Goal: Task Accomplishment & Management: Manage account settings

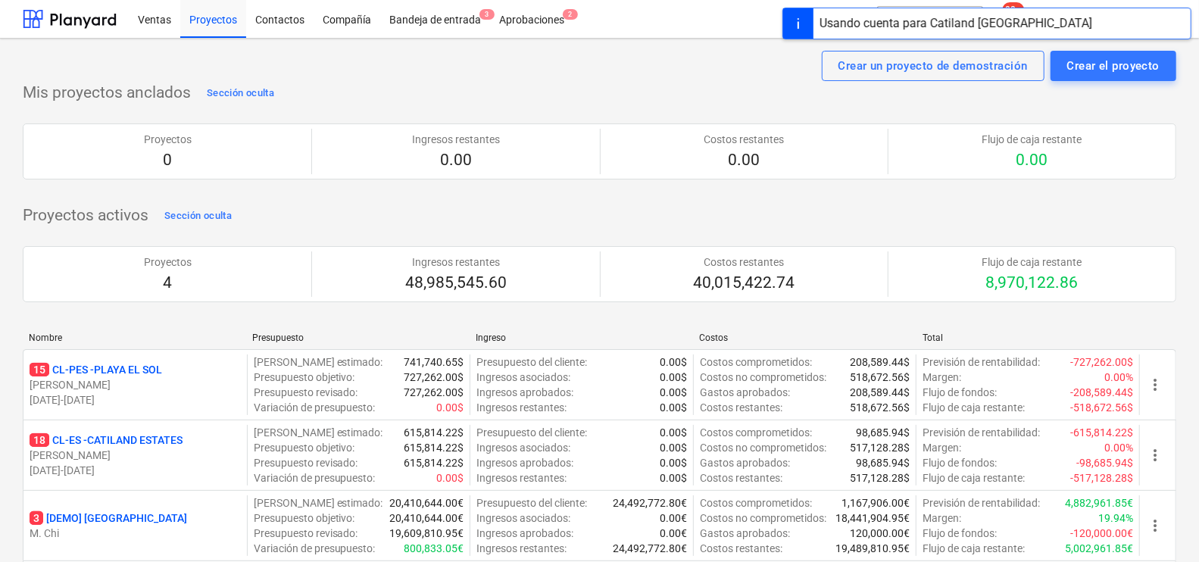
click at [123, 373] on p "15 CL-PES - [GEOGRAPHIC_DATA]" at bounding box center [96, 369] width 133 height 15
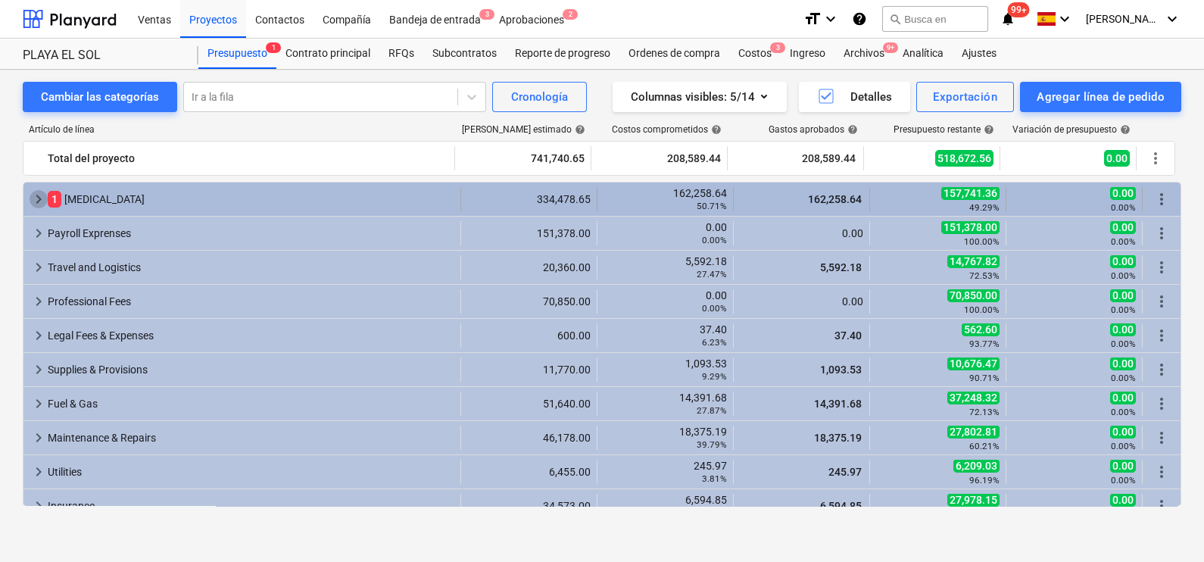
click at [34, 193] on span "keyboard_arrow_right" at bounding box center [39, 199] width 18 height 18
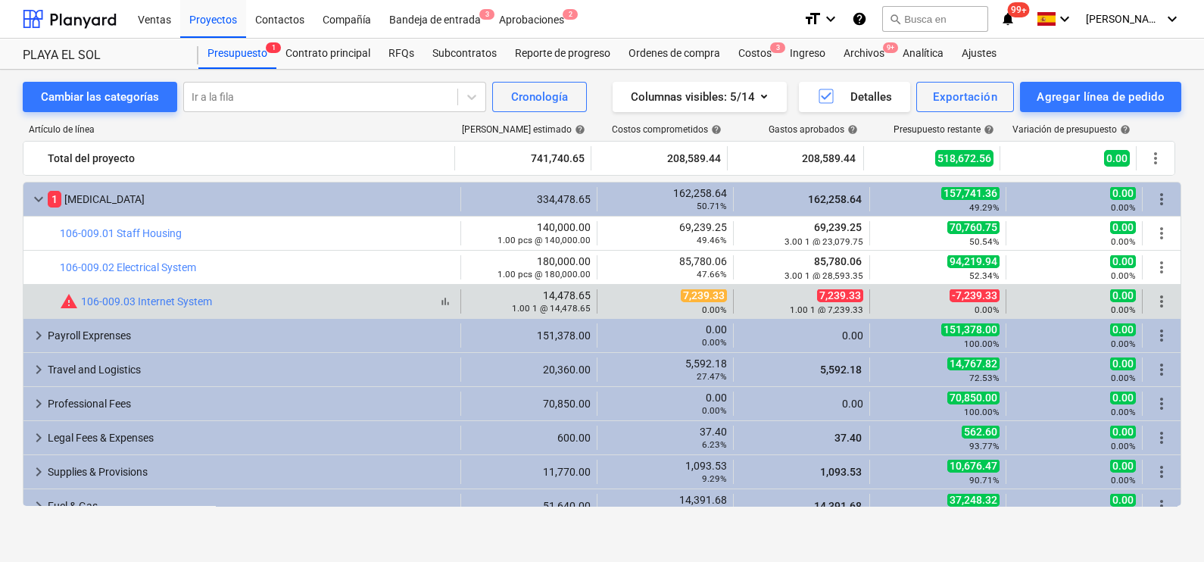
click at [66, 301] on span "warning" at bounding box center [69, 301] width 18 height 18
click at [70, 301] on span "warning" at bounding box center [69, 301] width 18 height 18
click at [1152, 298] on span "more_vert" at bounding box center [1161, 301] width 18 height 18
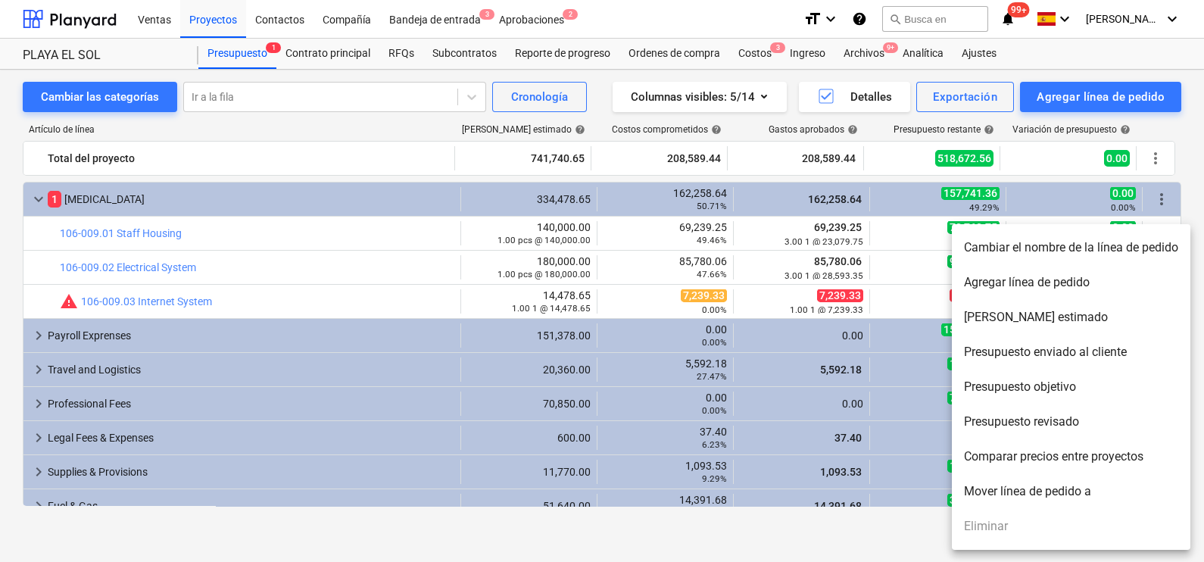
click at [1066, 420] on li "Presupuesto revisado" at bounding box center [1071, 421] width 239 height 35
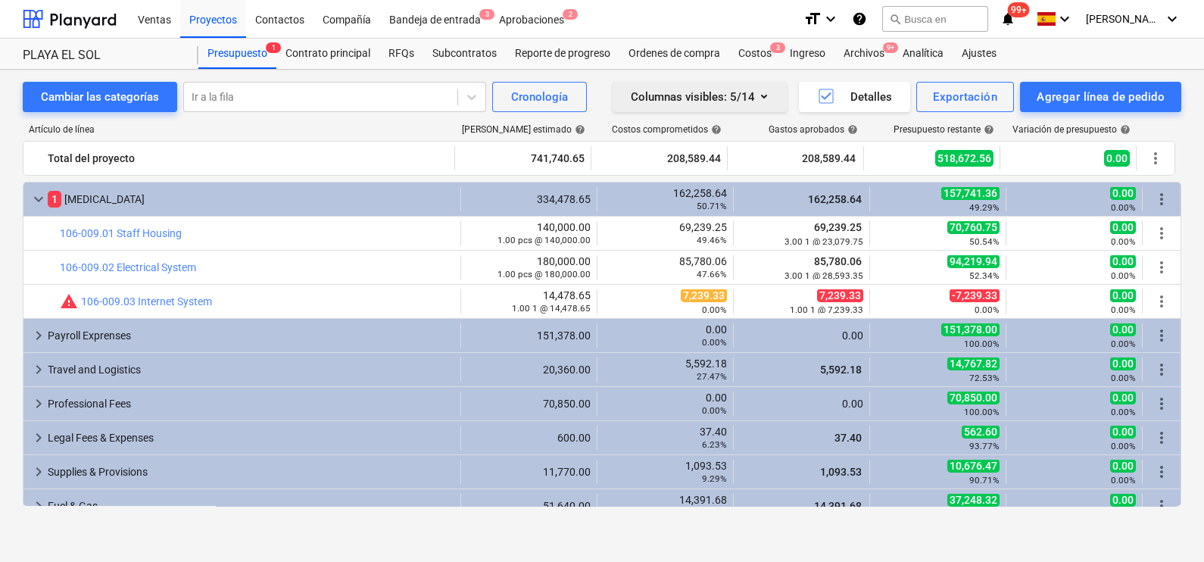
click at [764, 92] on icon "button" at bounding box center [764, 96] width 18 height 18
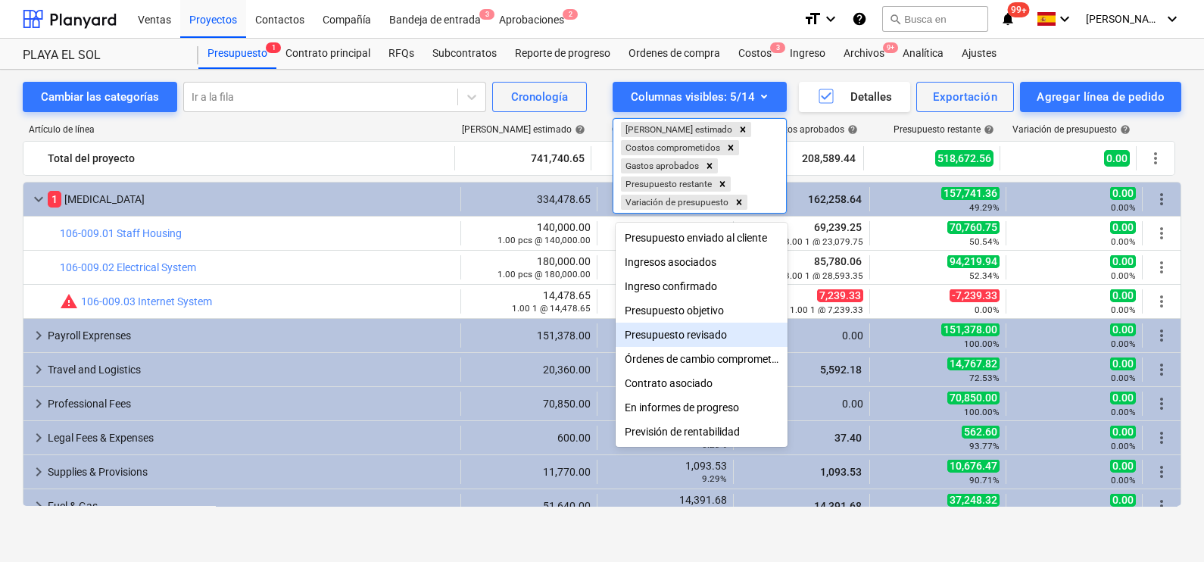
click at [707, 327] on div "Presupuesto revisado" at bounding box center [702, 335] width 172 height 24
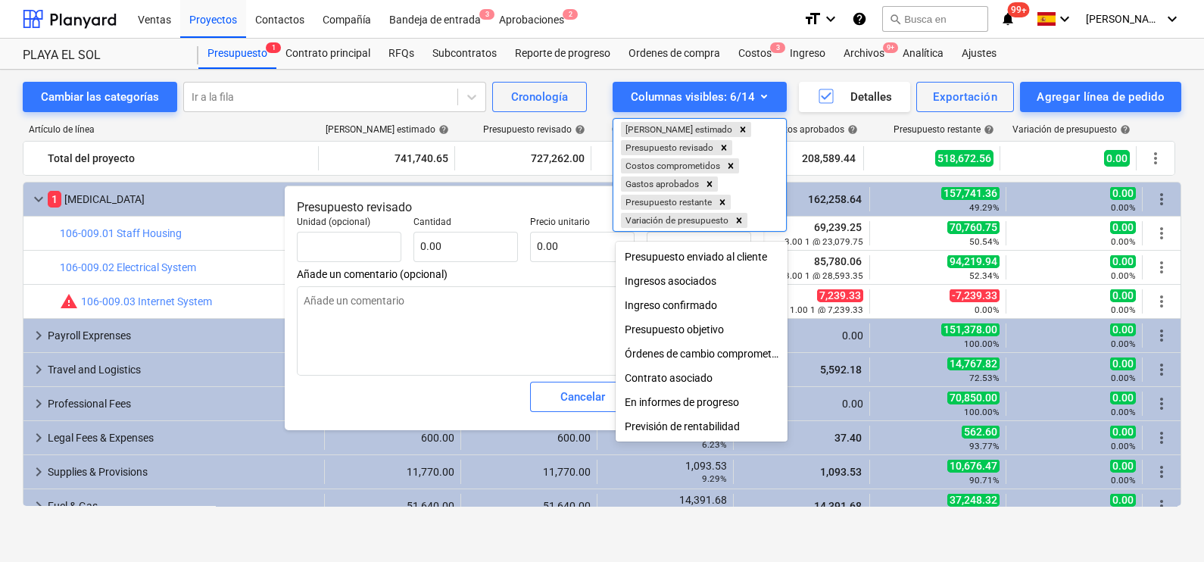
type textarea "x"
click at [502, 319] on div at bounding box center [602, 281] width 1204 height 562
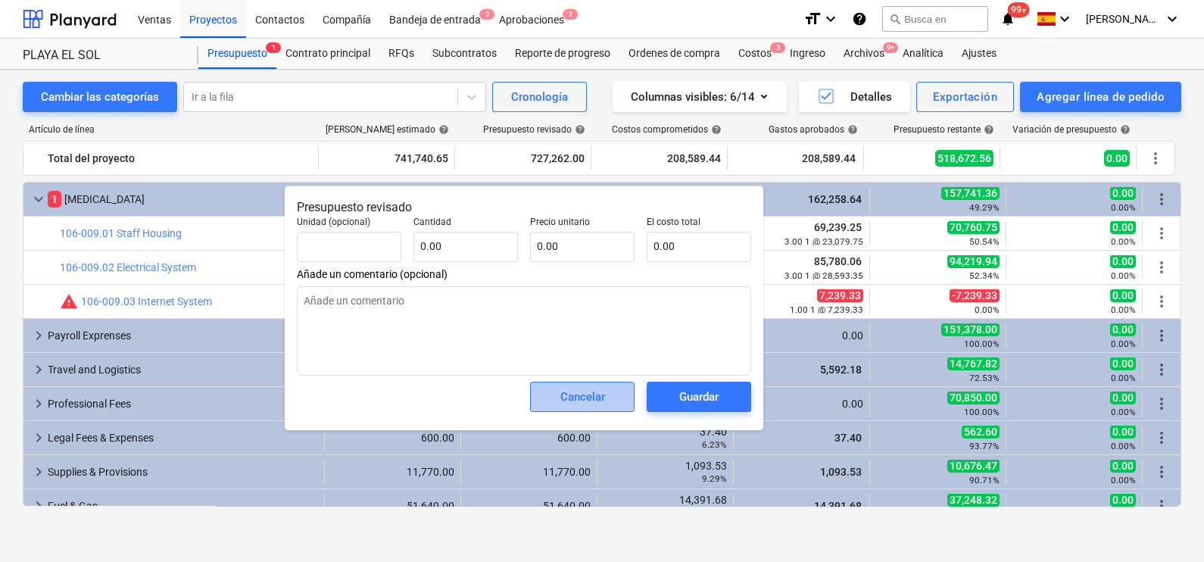
click at [610, 398] on span "Cancelar" at bounding box center [582, 397] width 67 height 20
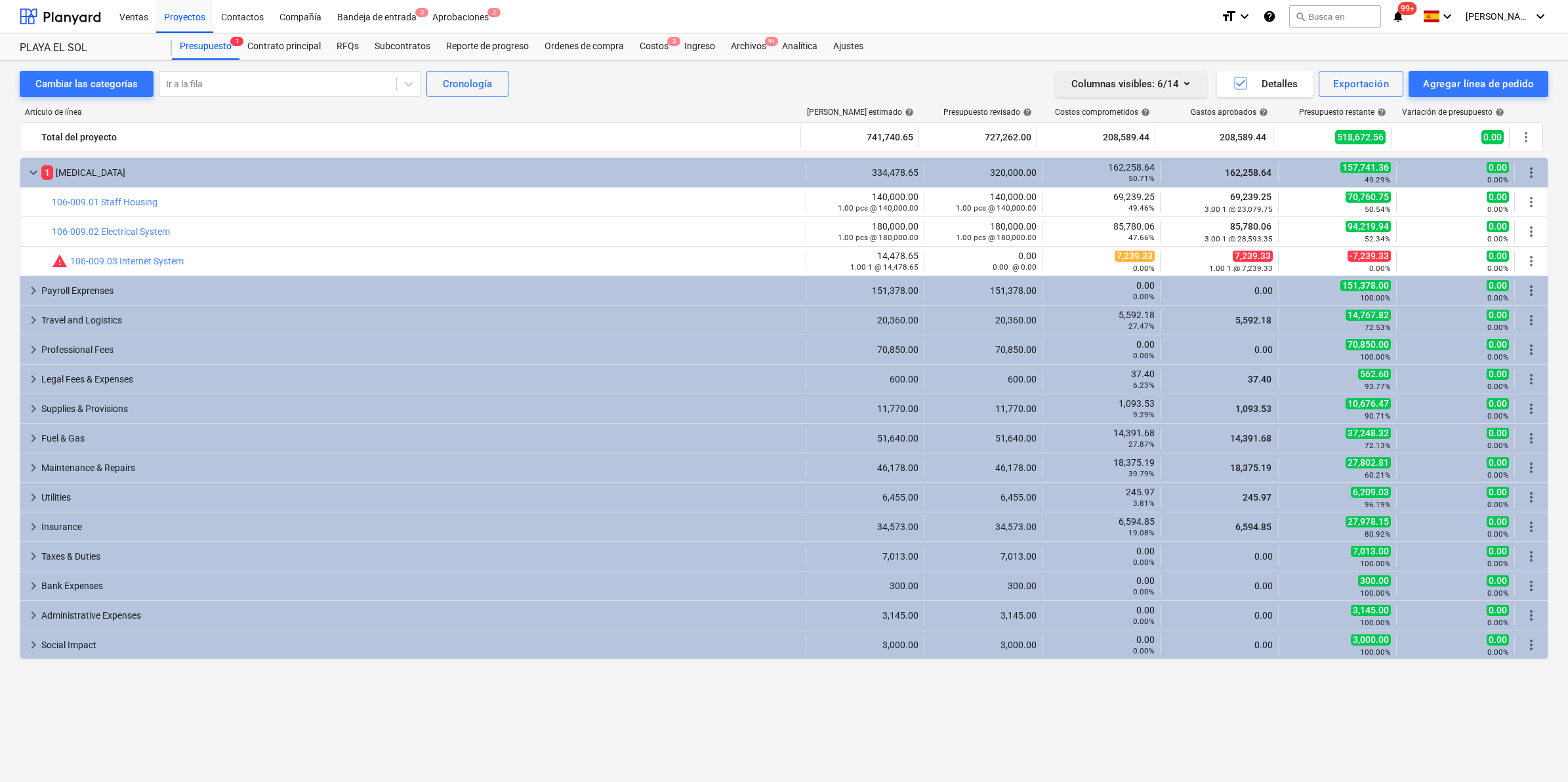
click at [1042, 79] on icon "button" at bounding box center [1187, 83] width 16 height 16
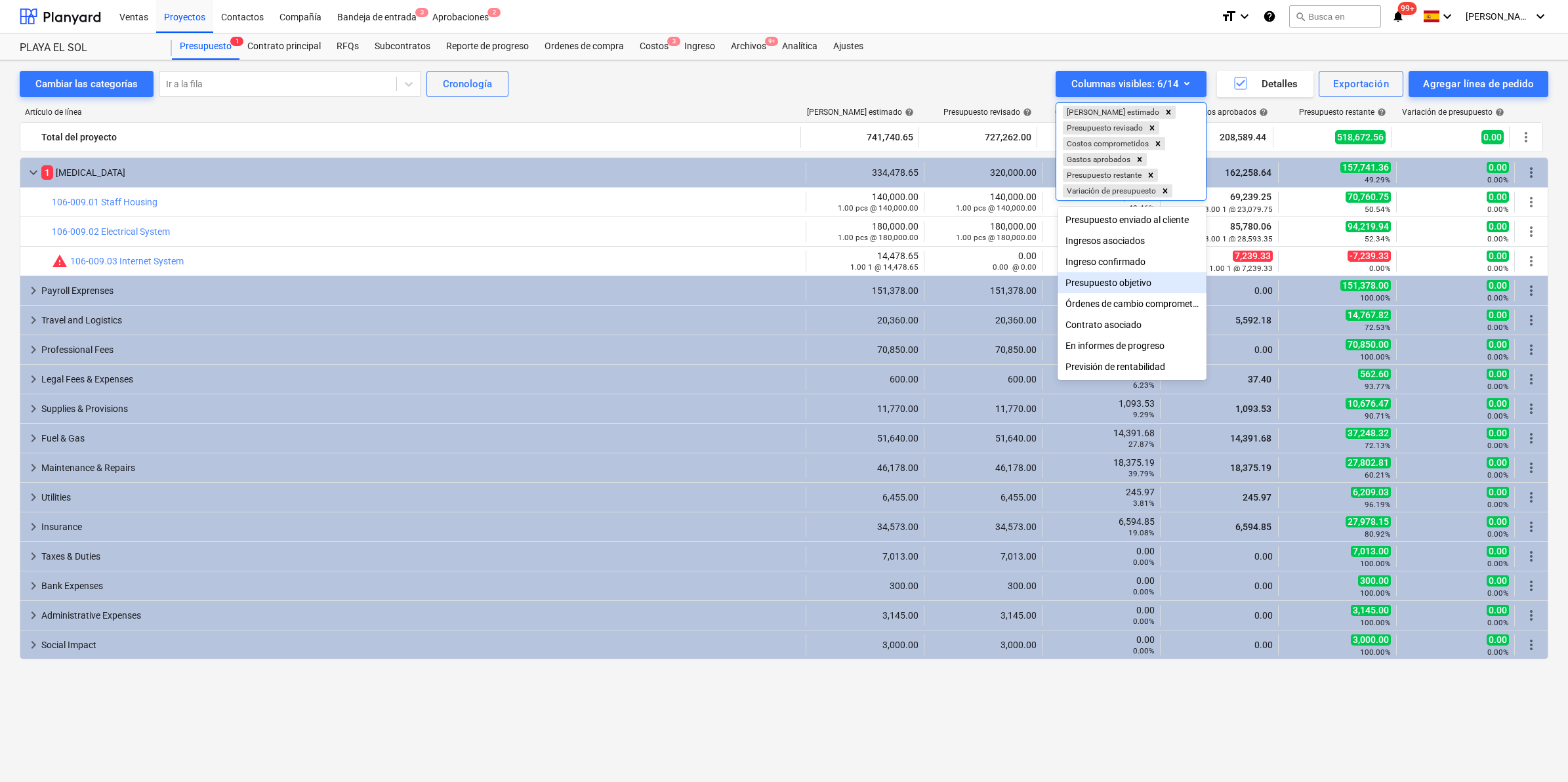
click at [1042, 290] on div "Presupuesto objetivo" at bounding box center [1132, 282] width 149 height 21
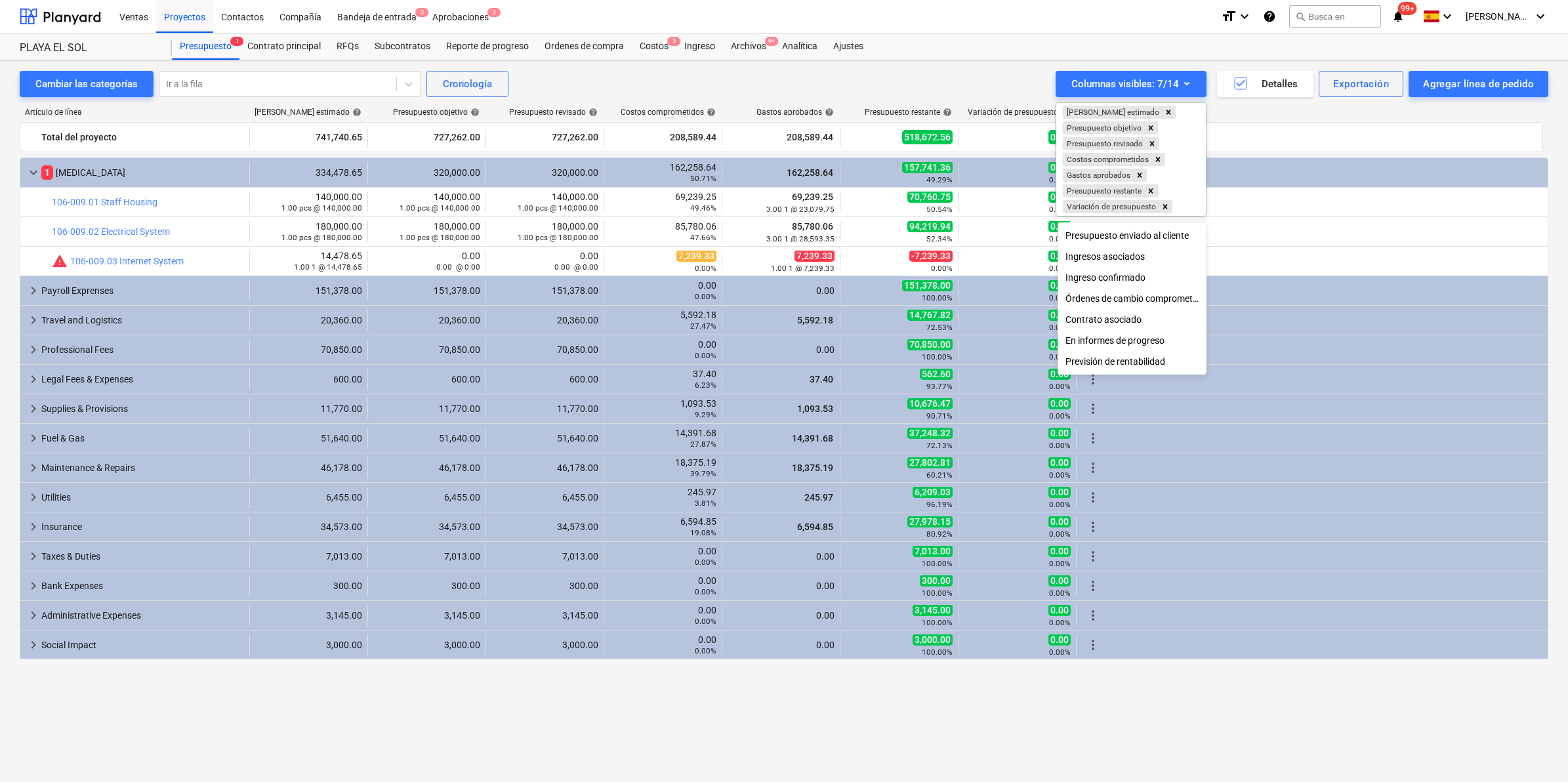
click at [992, 90] on div at bounding box center [784, 391] width 1568 height 782
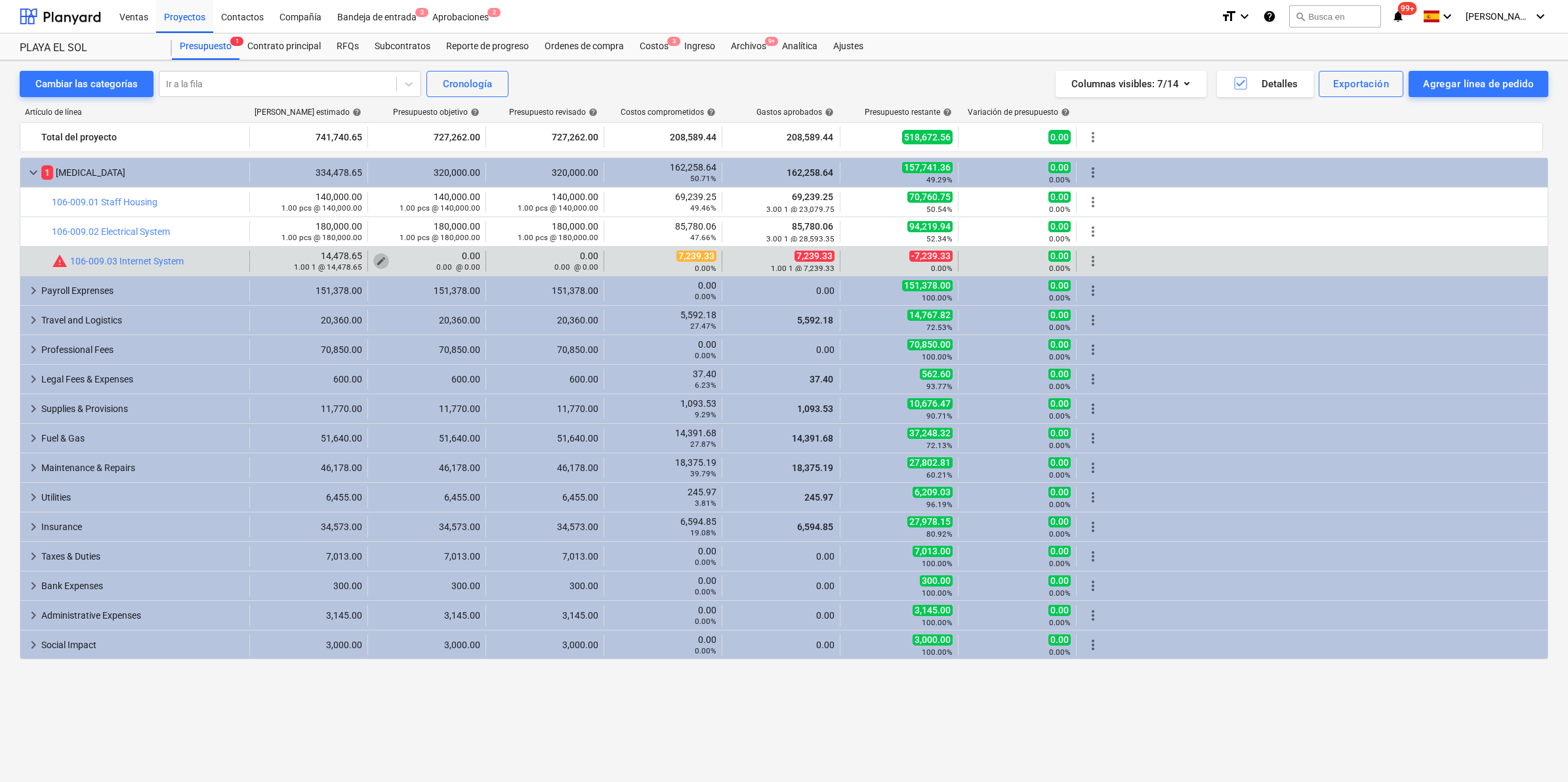
click at [385, 261] on span "edit" at bounding box center [381, 261] width 10 height 10
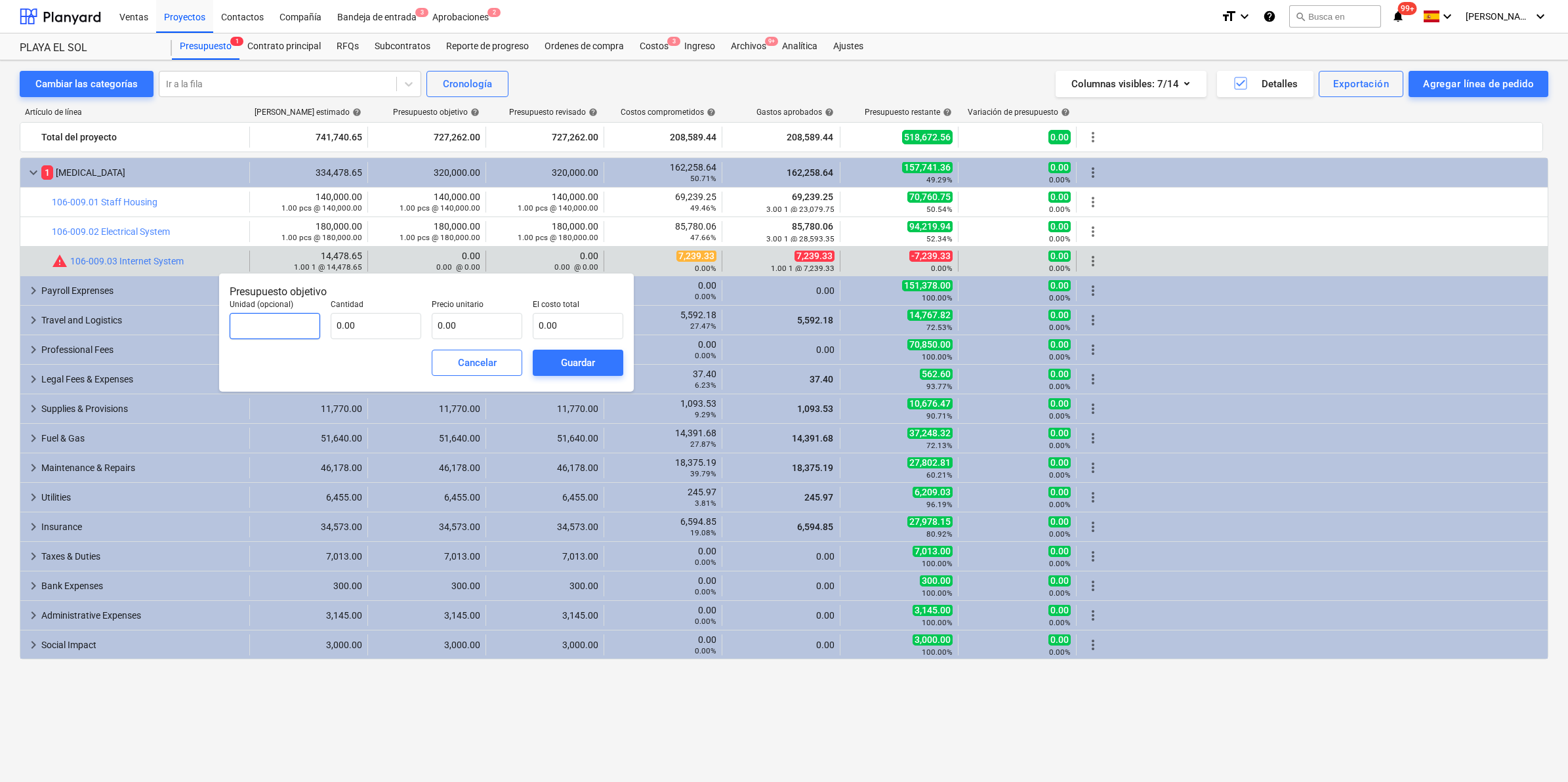
click at [273, 329] on input "text" at bounding box center [275, 326] width 90 height 26
click at [354, 321] on input "text" at bounding box center [376, 326] width 90 height 26
type input "1.00"
click at [472, 326] on input "text" at bounding box center [476, 326] width 90 height 26
type input "1"
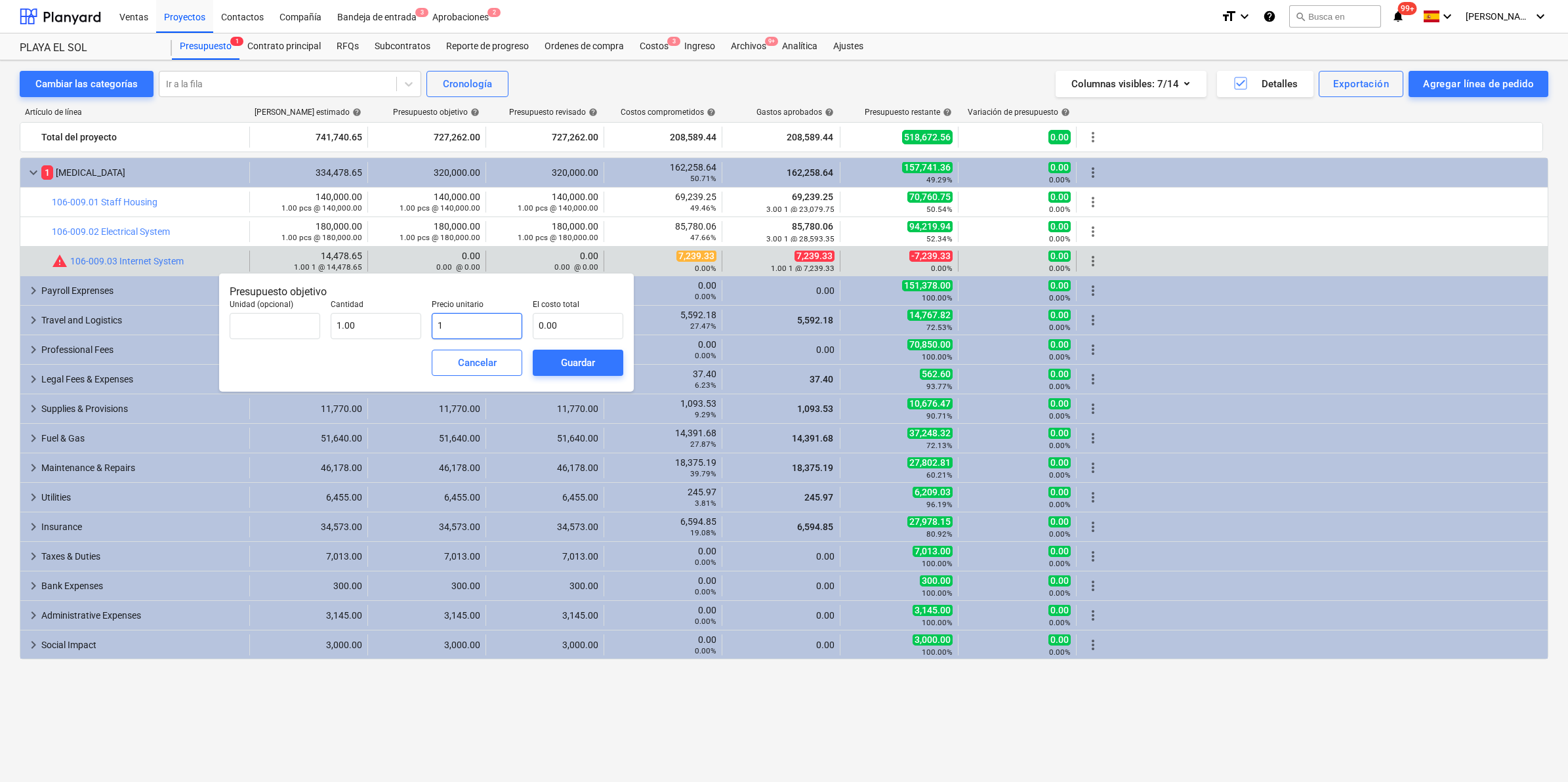
type input "1.00"
type input "14"
type input "14.00"
type input "144"
type input "144.00"
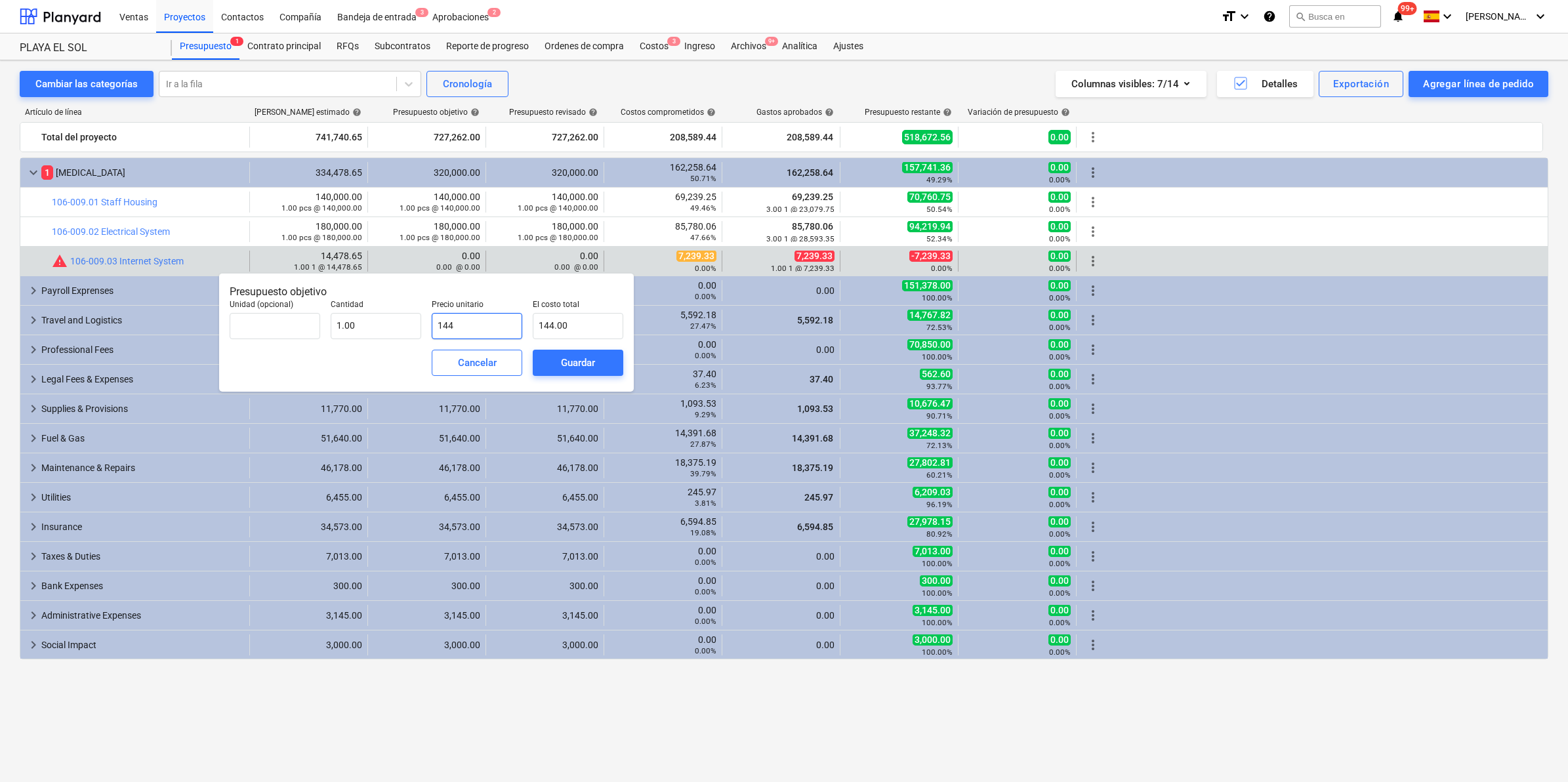
type input "1447"
type input "1,447.00"
type input "14478"
type input "14,478.00"
type input "14478.6"
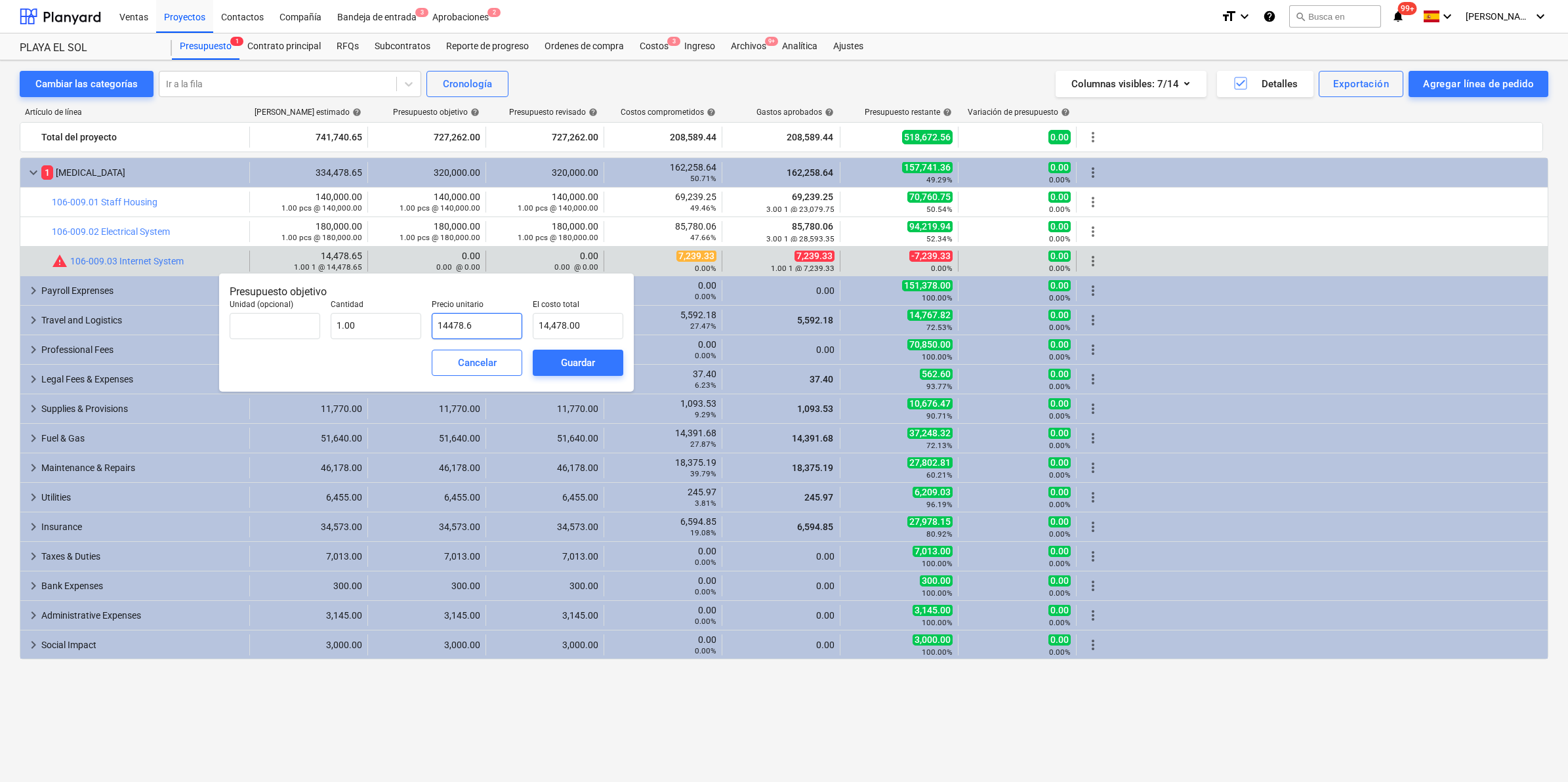
type input "14,478.60"
type input "14478.65"
type input "14,478.65"
click at [587, 326] on input "14478.65" at bounding box center [578, 326] width 90 height 26
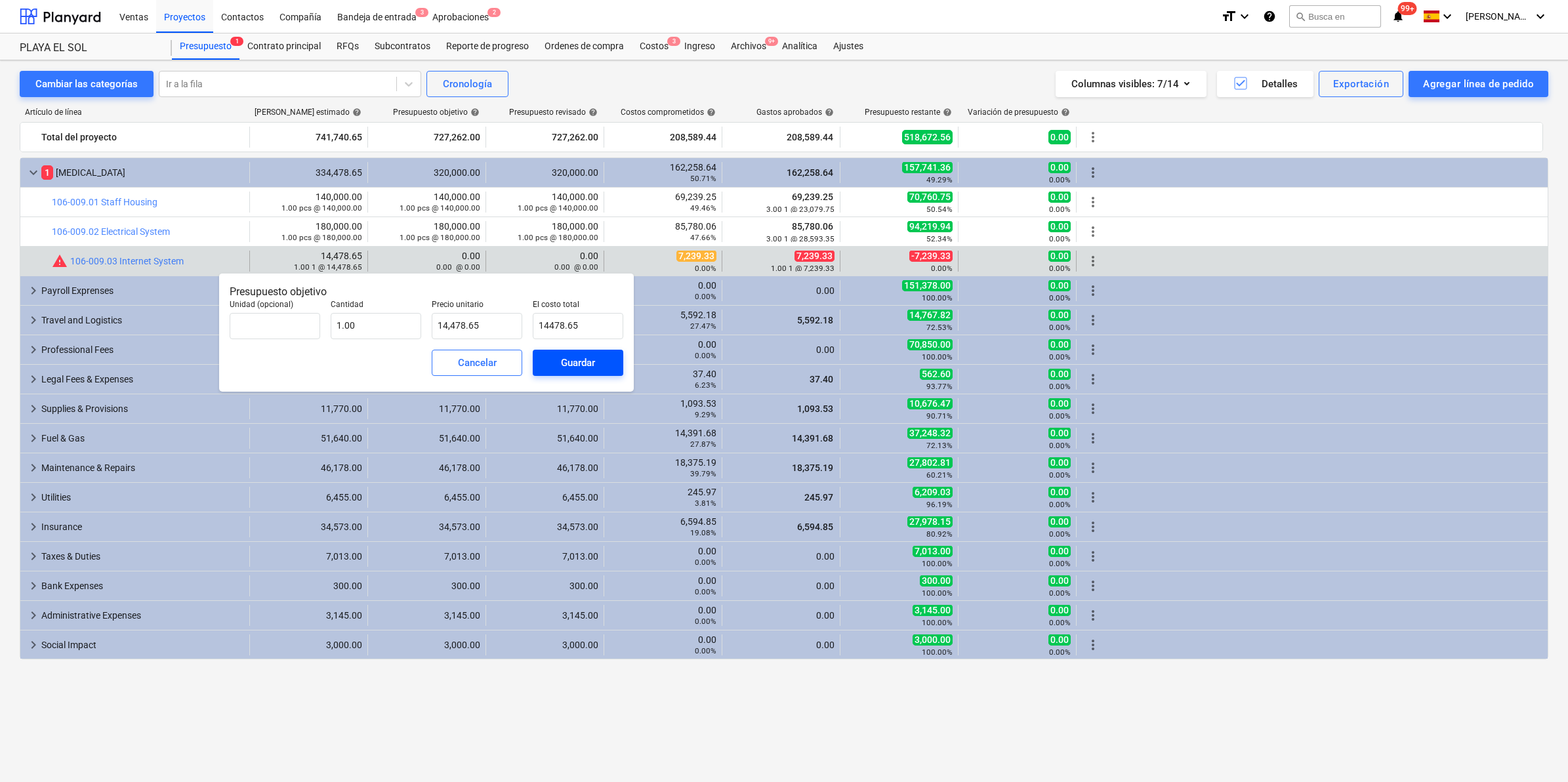
type input "14,478.65"
click at [612, 360] on button "Guardar" at bounding box center [578, 363] width 90 height 26
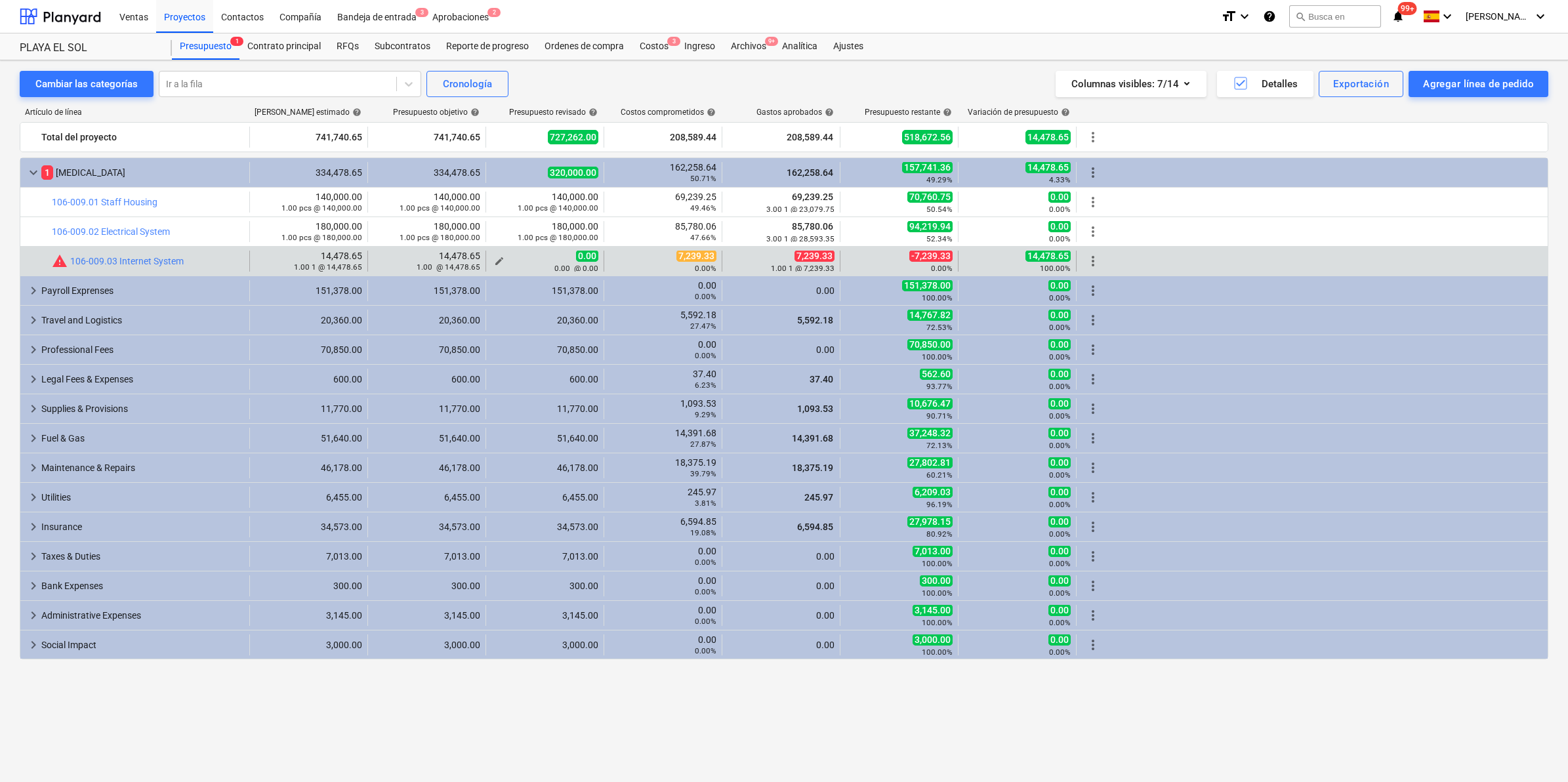
click at [499, 261] on span "edit" at bounding box center [499, 261] width 10 height 10
type textarea "x"
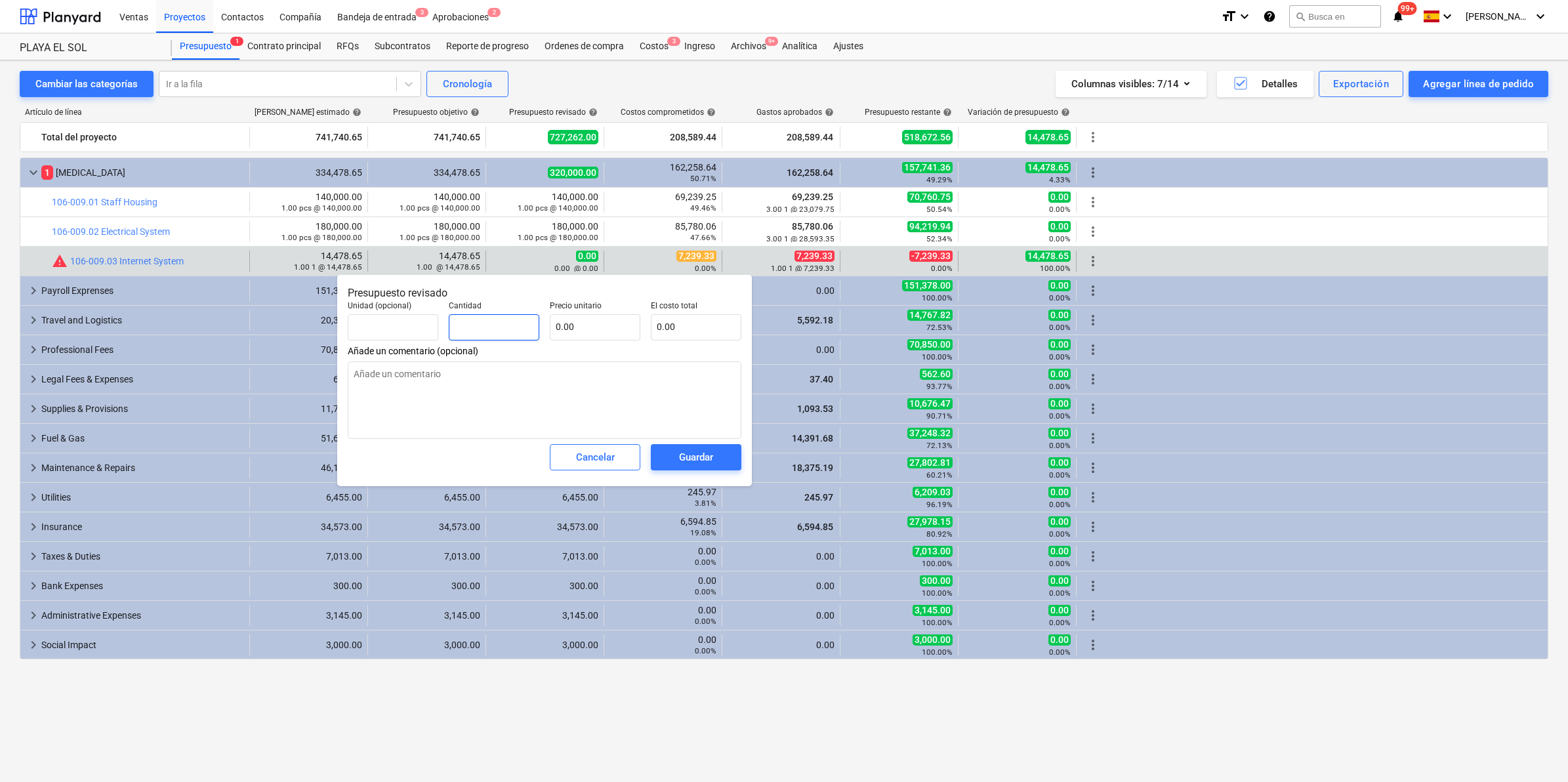
click at [496, 325] on input "text" at bounding box center [494, 327] width 90 height 26
type textarea "x"
type input "1"
type textarea "x"
type input "1.00"
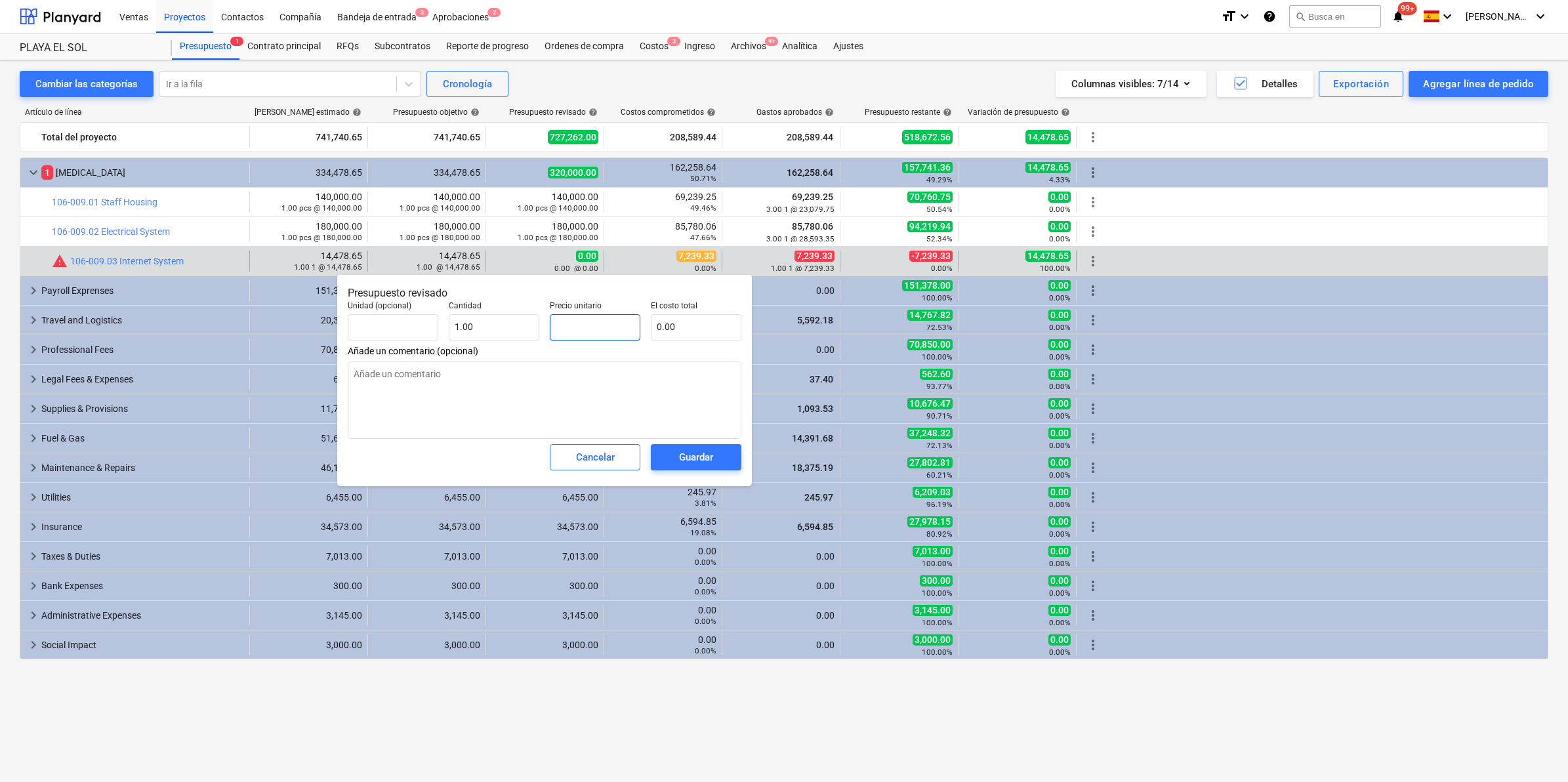
click at [574, 319] on input "text" at bounding box center [595, 327] width 90 height 26
type textarea "x"
type input "1"
type input "1.00"
type input "1"
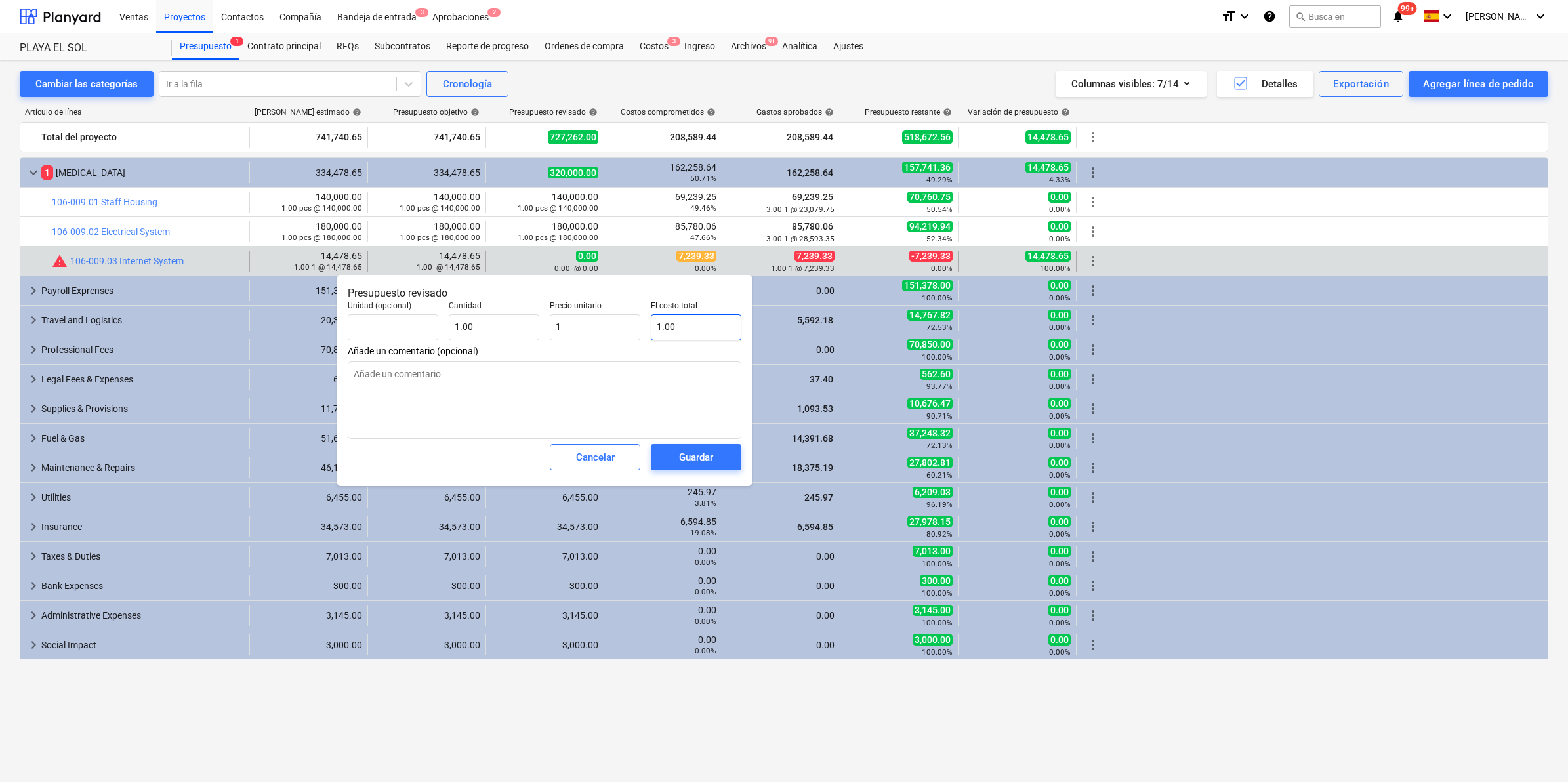
type textarea "x"
type input "1.00"
type input "1"
click at [707, 326] on input "1" at bounding box center [696, 327] width 90 height 26
type textarea "x"
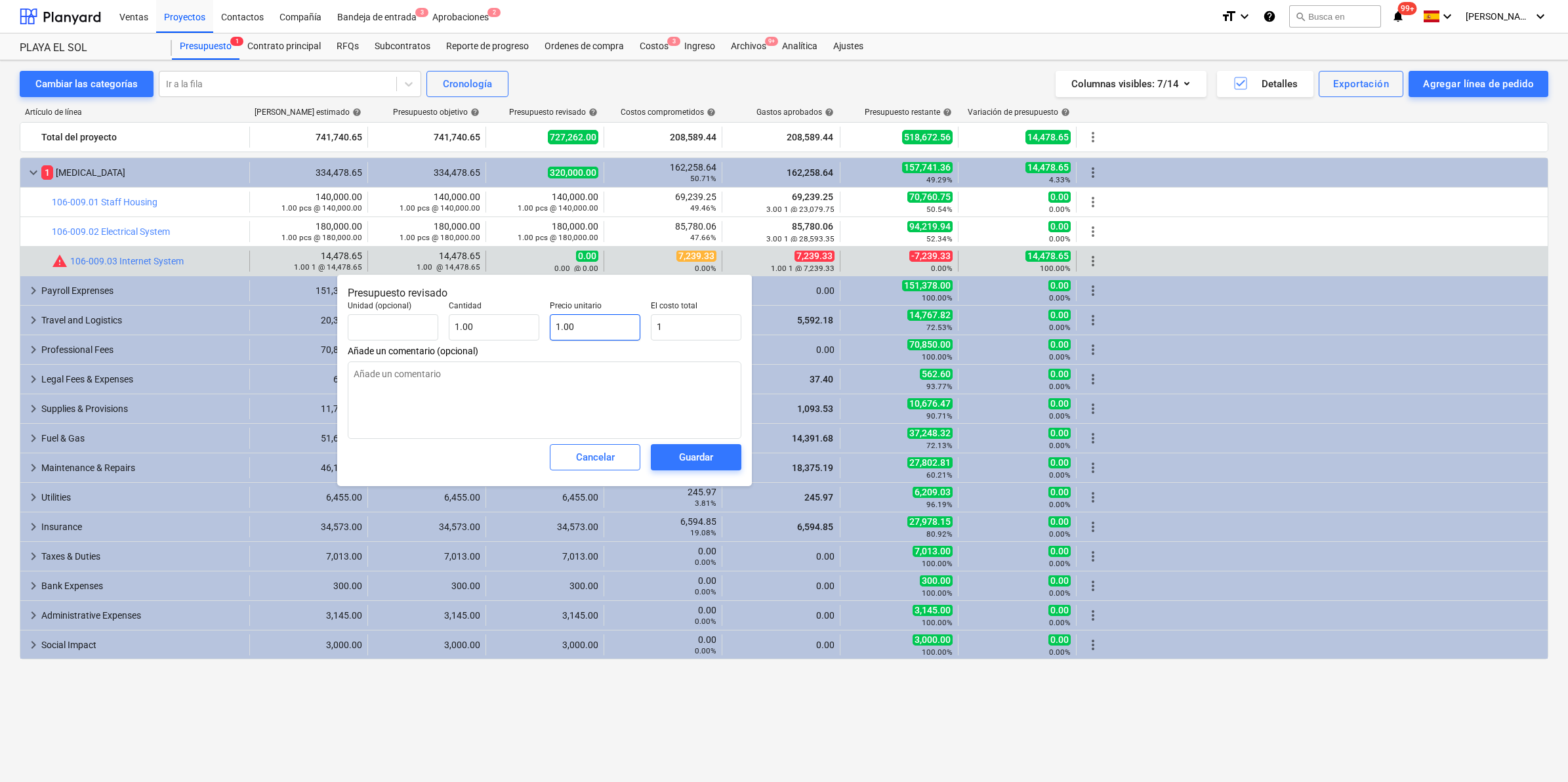
type input "1"
type input "1.00"
click at [567, 323] on input "1" at bounding box center [595, 327] width 90 height 26
type textarea "x"
type input "14"
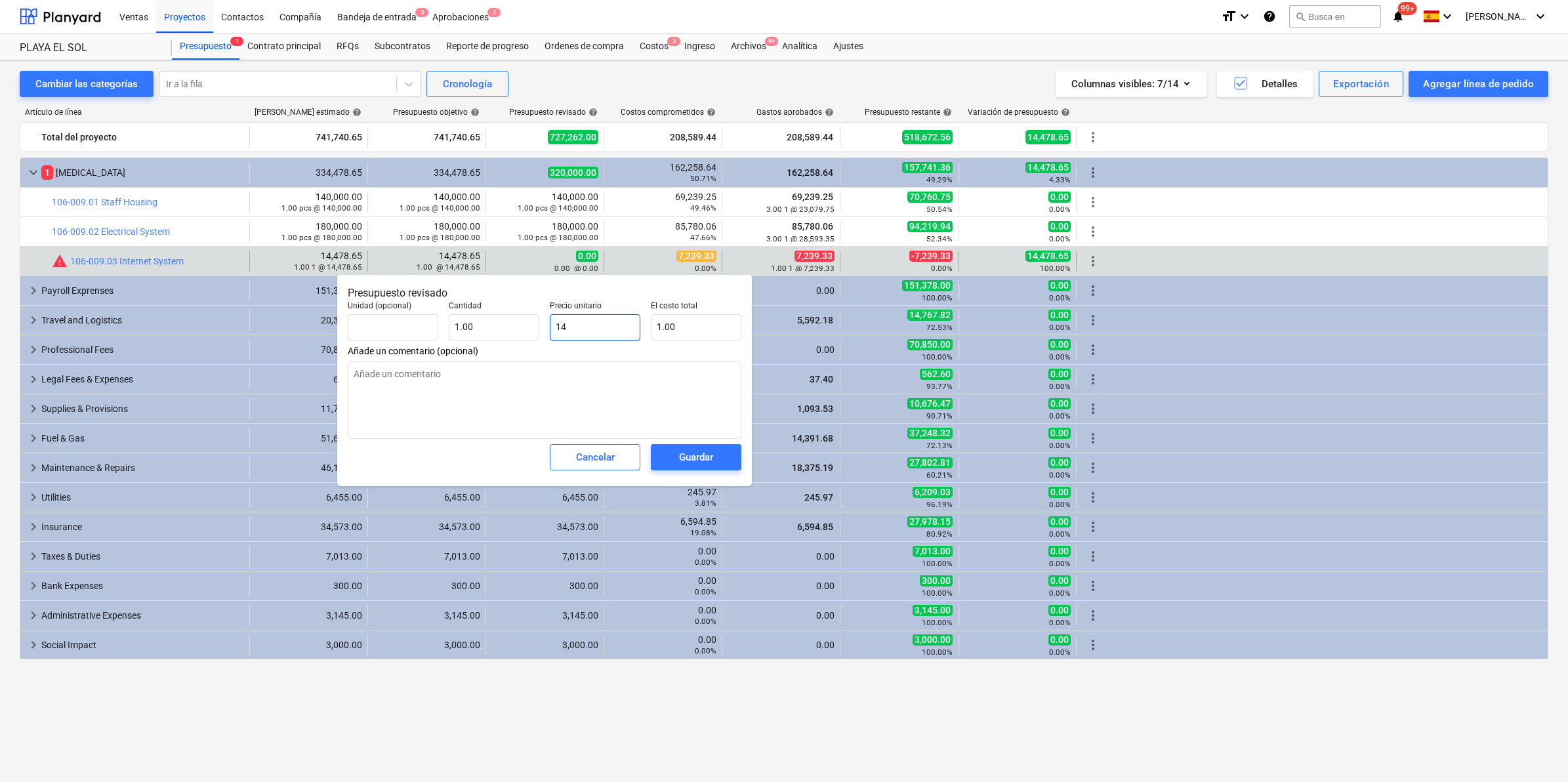
type input "14.00"
type textarea "x"
type input "144"
type input "144.00"
type textarea "x"
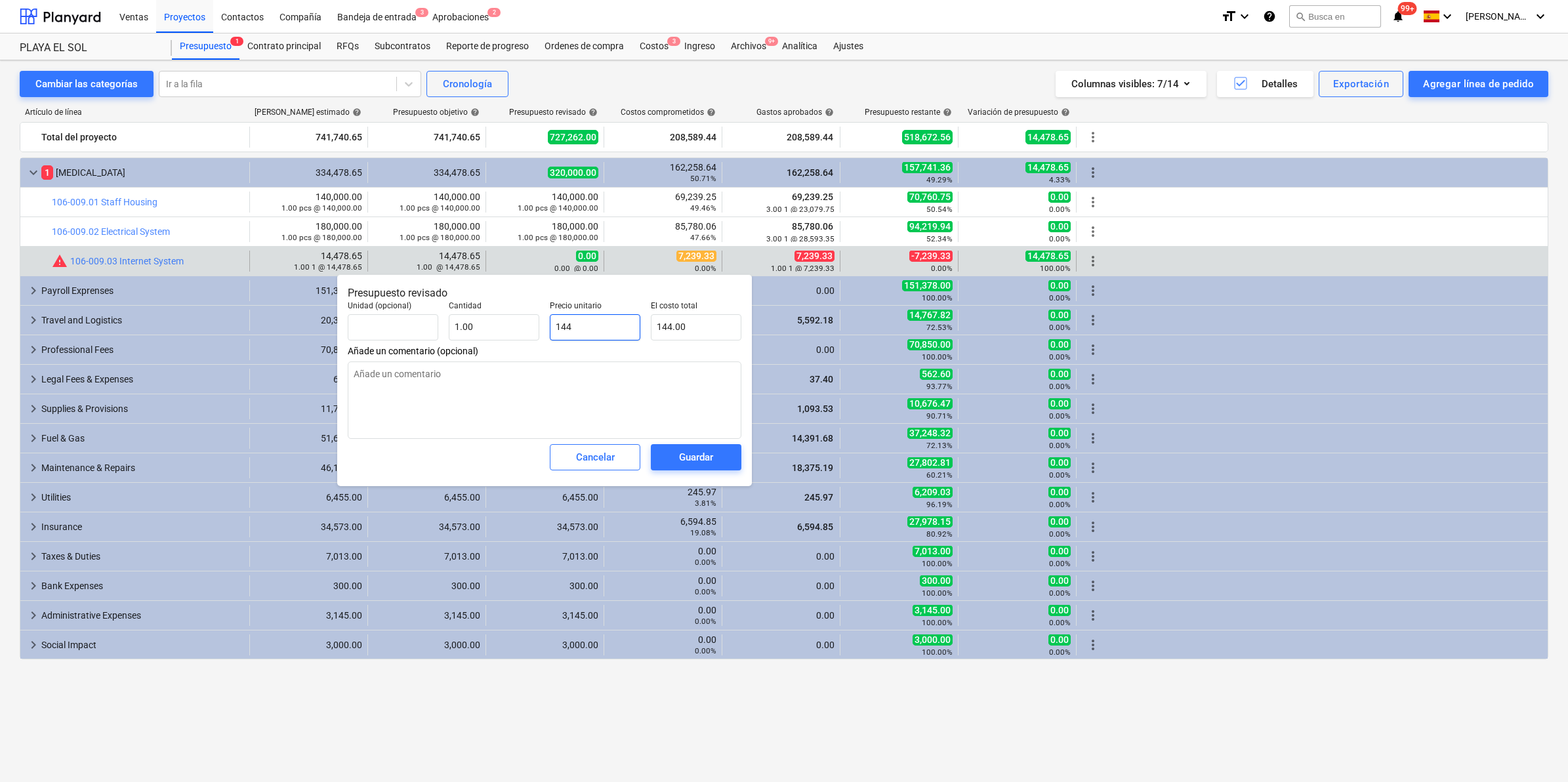
type input "1447"
type input "1,447.00"
type textarea "x"
type input "14478"
type input "14,478.00"
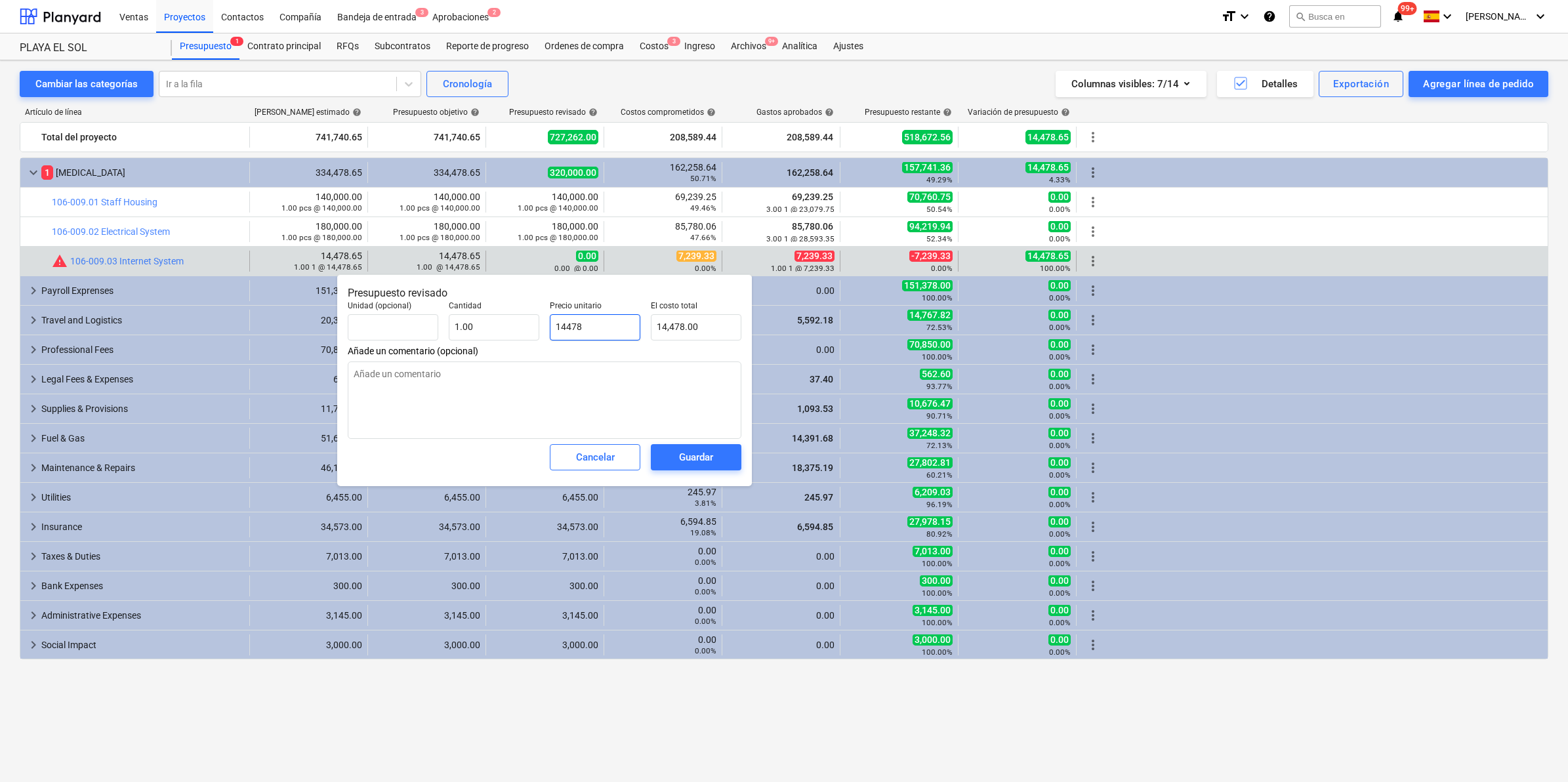
type textarea "x"
type input "14478."
type textarea "x"
type input "14478.6"
type input "14,478.60"
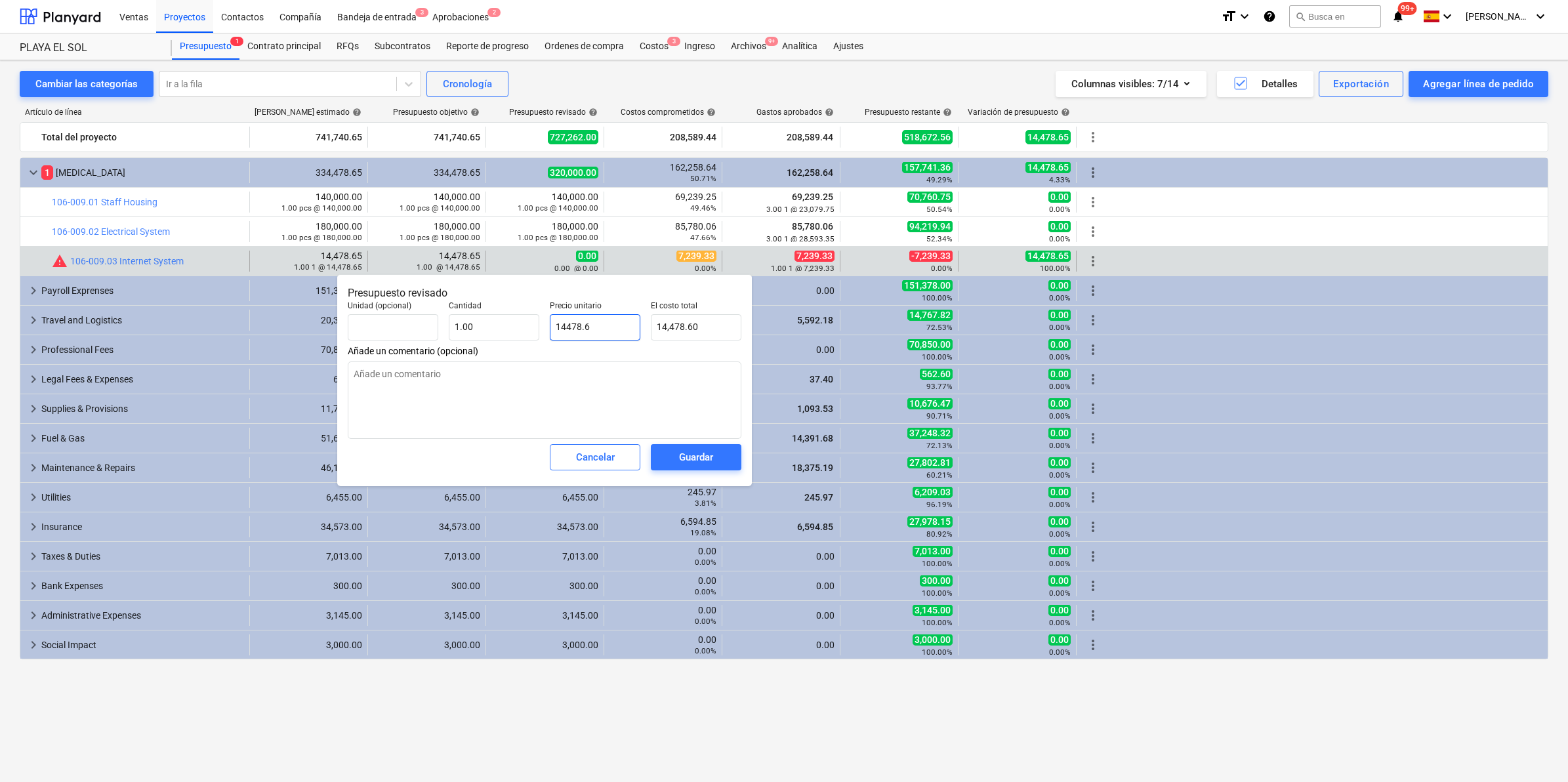
type textarea "x"
type input "14478.65"
type input "14,478.65"
type input "14478.65"
type textarea "x"
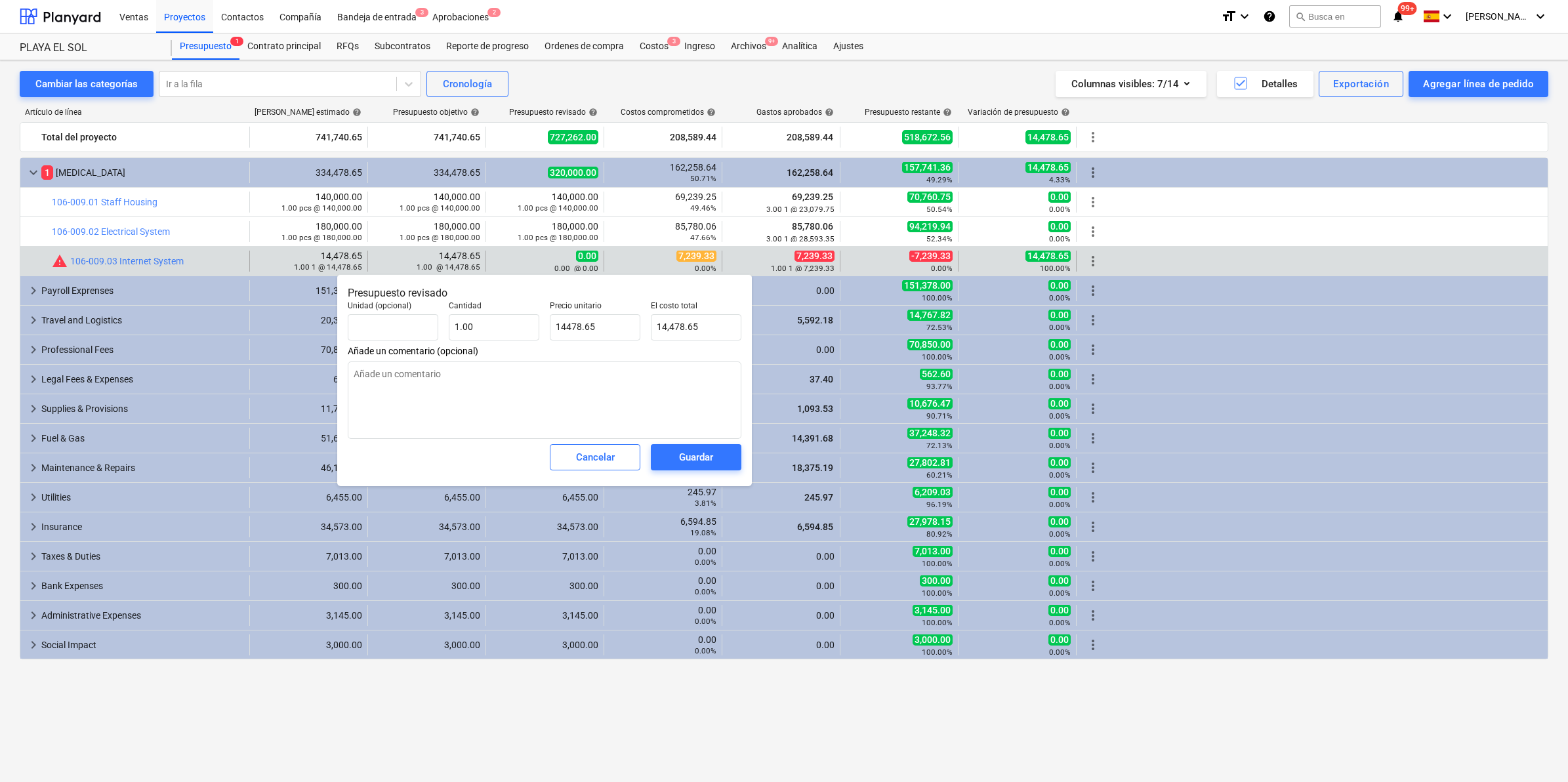
type input "14,478.65"
click at [661, 354] on span "Añade un comentario (opcional)" at bounding box center [544, 351] width 393 height 10
click at [715, 455] on span "Guardar" at bounding box center [696, 457] width 59 height 17
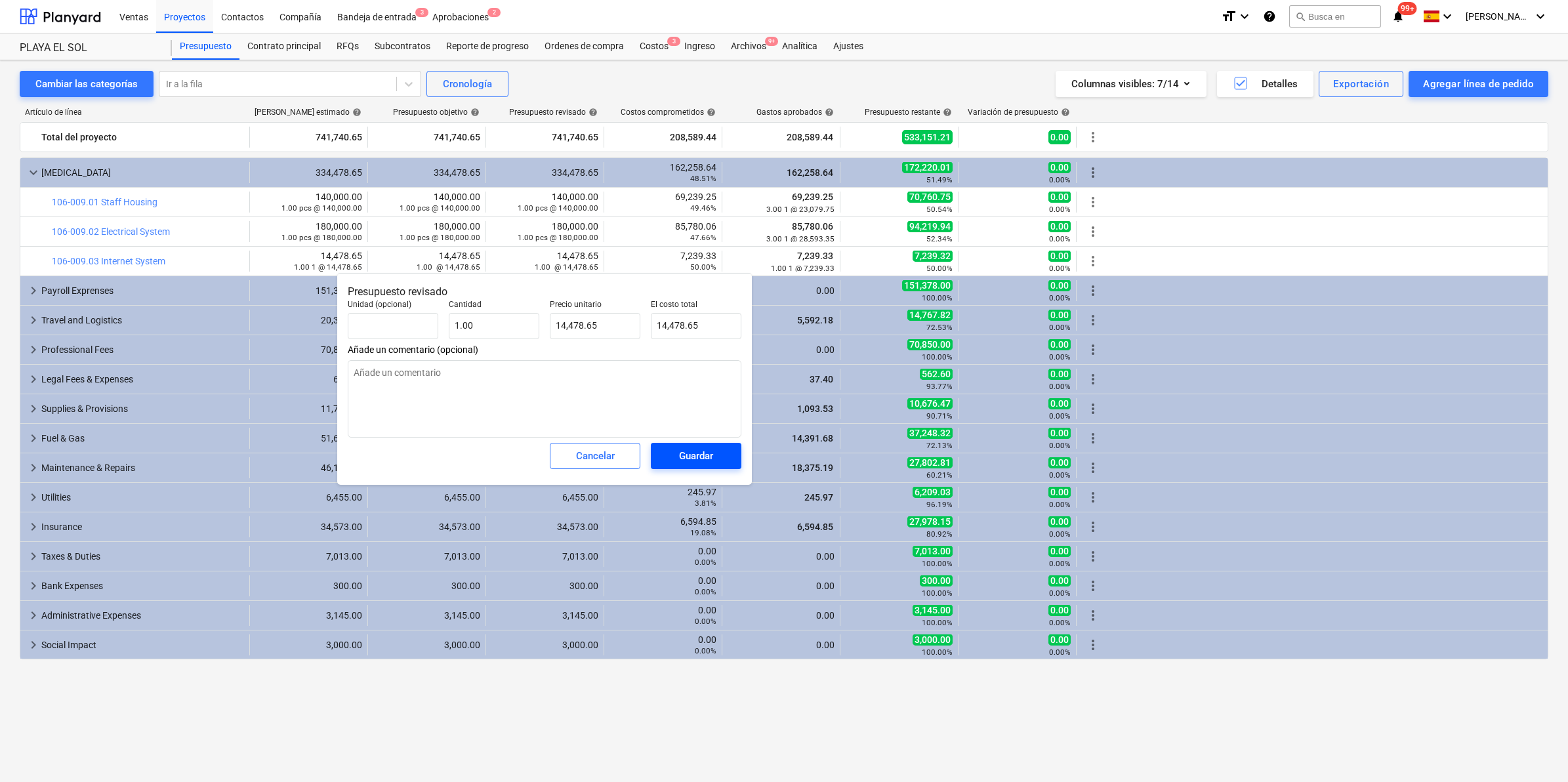
type textarea "x"
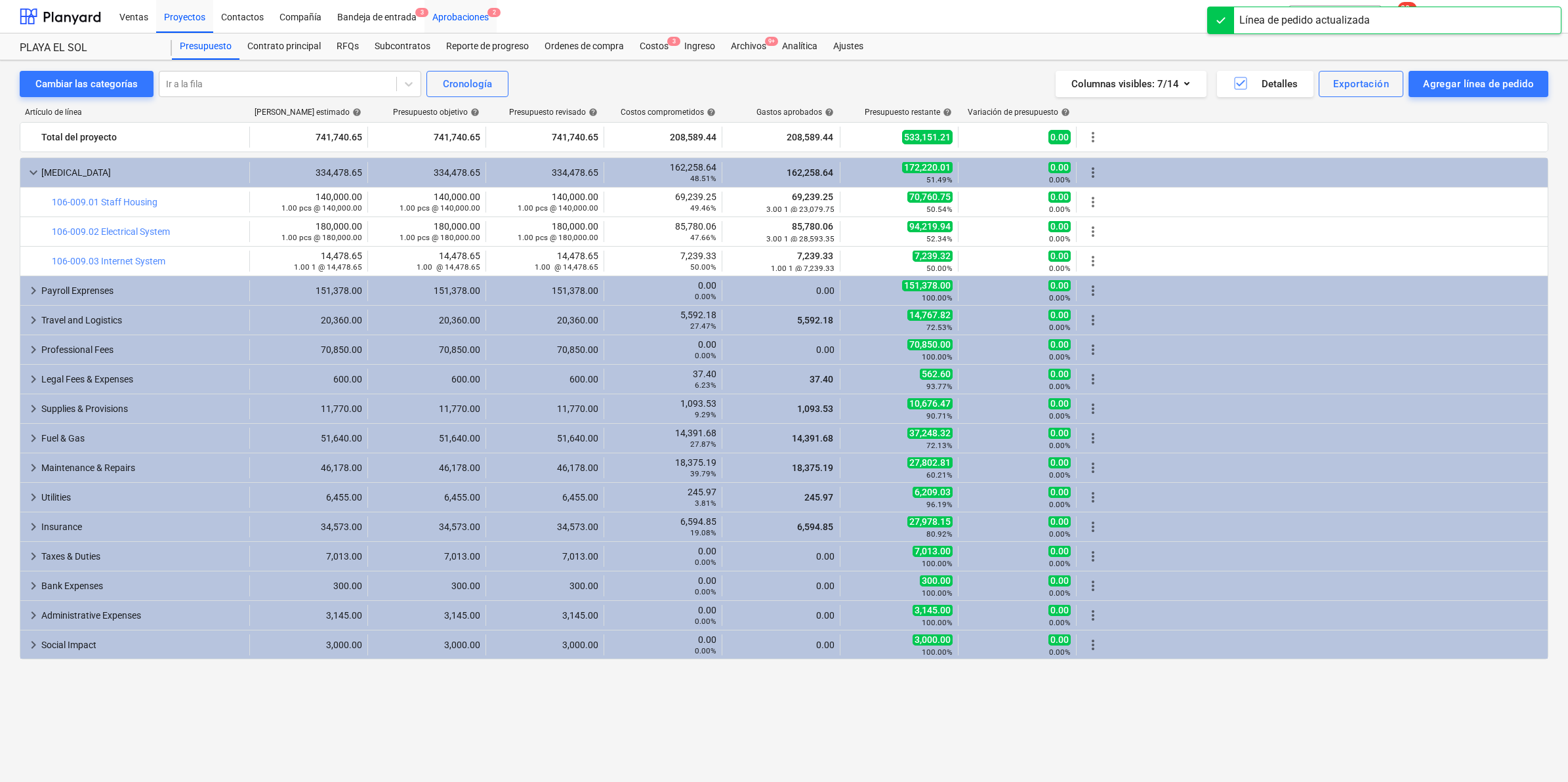
click at [466, 18] on div "Aprobaciones 2" at bounding box center [460, 16] width 72 height 34
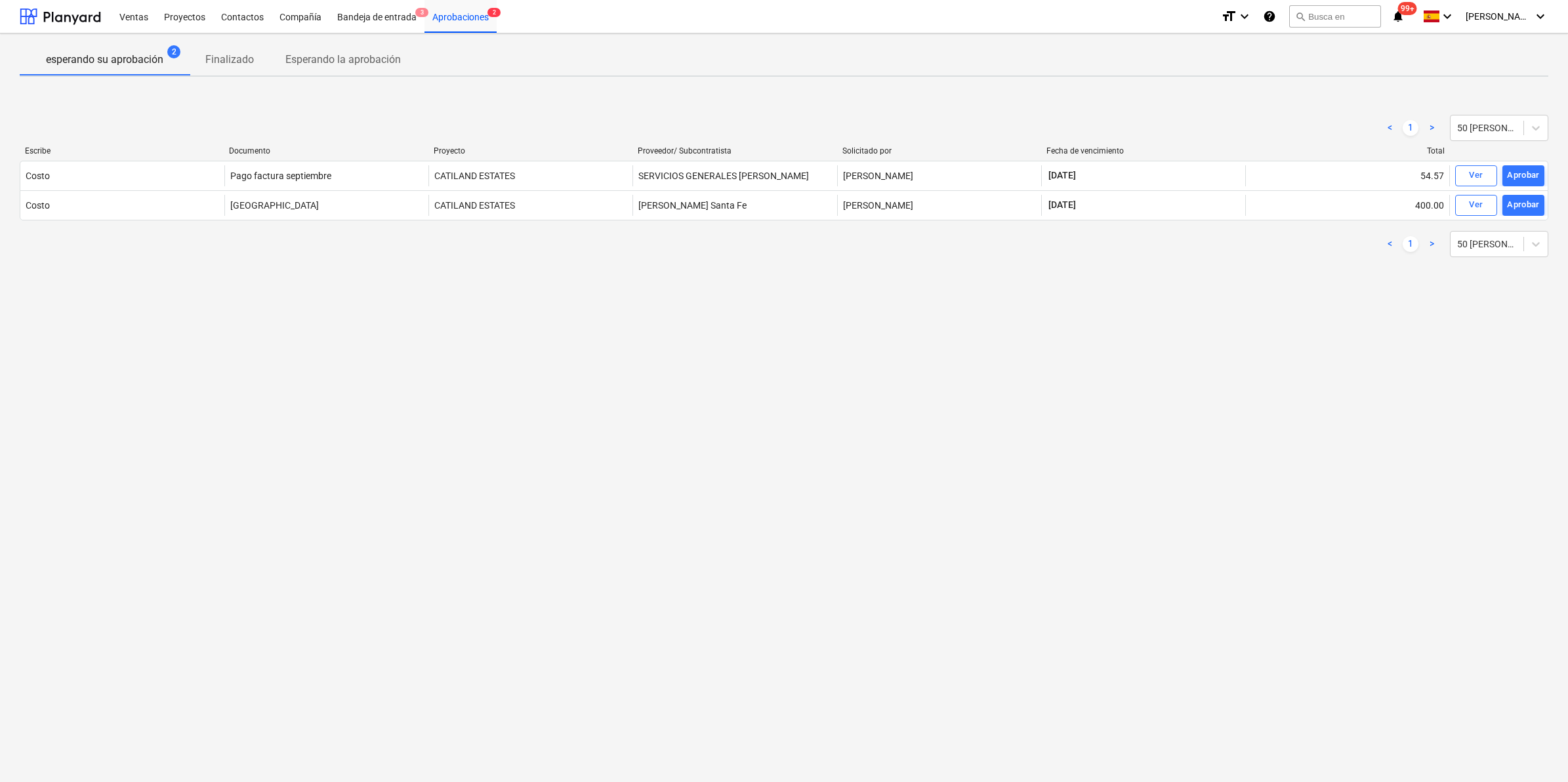
click at [912, 374] on div "esperando su aprobación 2 Finalizado Esperando la aprobación < 1 > 50 [PERSON_N…" at bounding box center [784, 408] width 1568 height 748
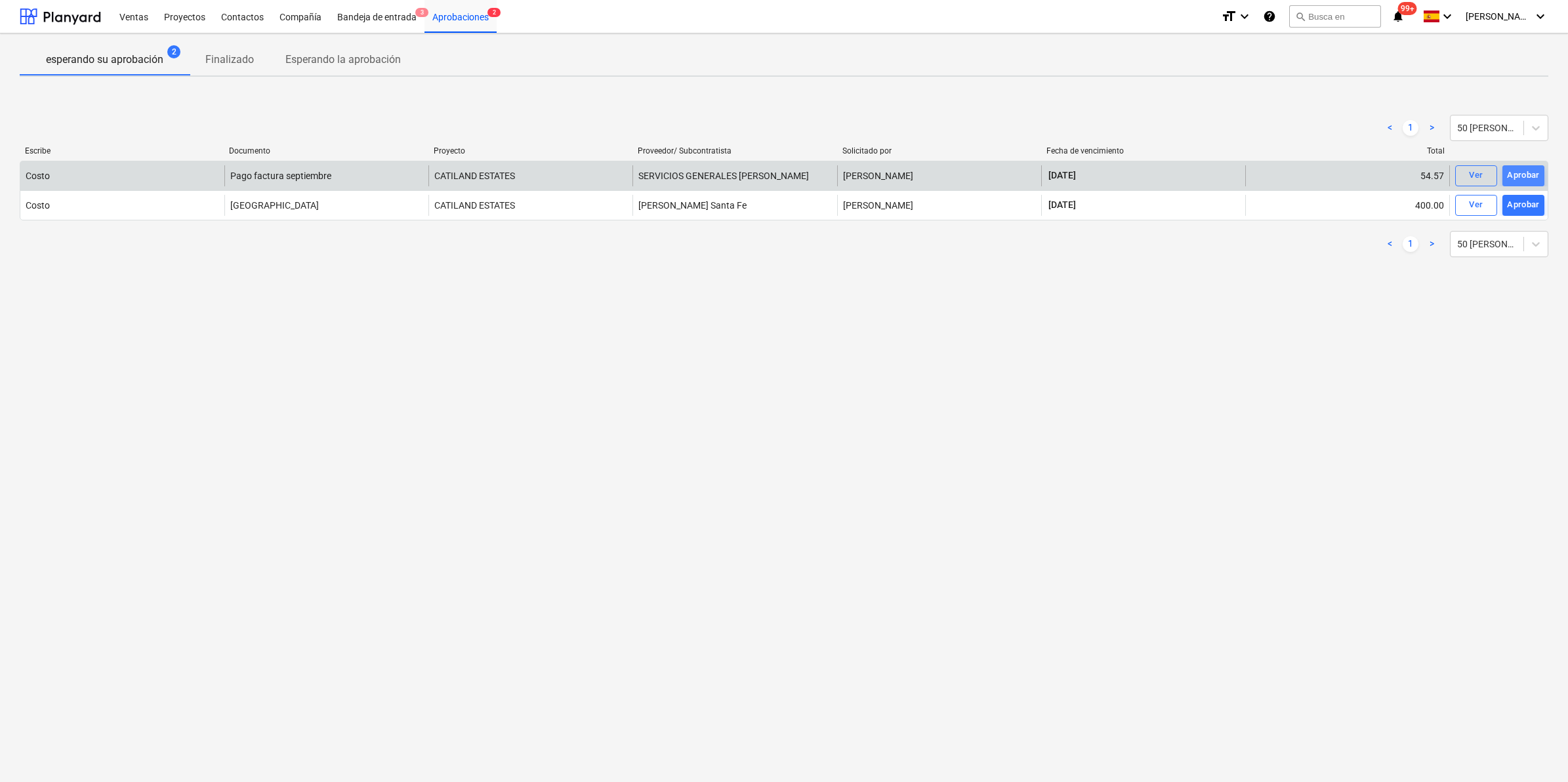
click at [1042, 178] on div "Aprobar" at bounding box center [1523, 175] width 33 height 15
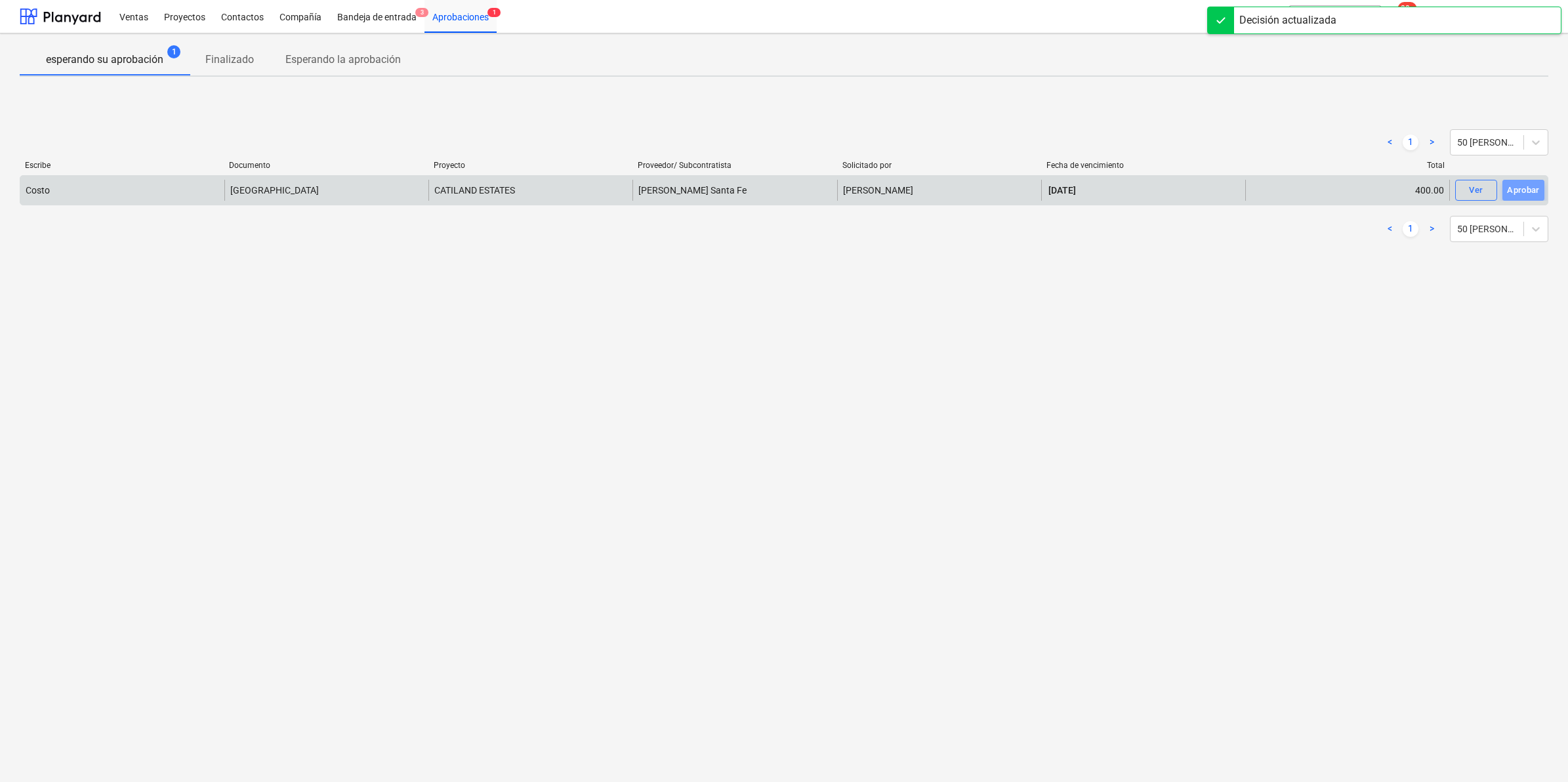
click at [1042, 188] on div "Aprobar" at bounding box center [1523, 190] width 33 height 15
click at [1033, 457] on div "esperando su aprobación 1 Finalizado Esperando la aprobación < 1 > 50 [PERSON_N…" at bounding box center [784, 408] width 1568 height 748
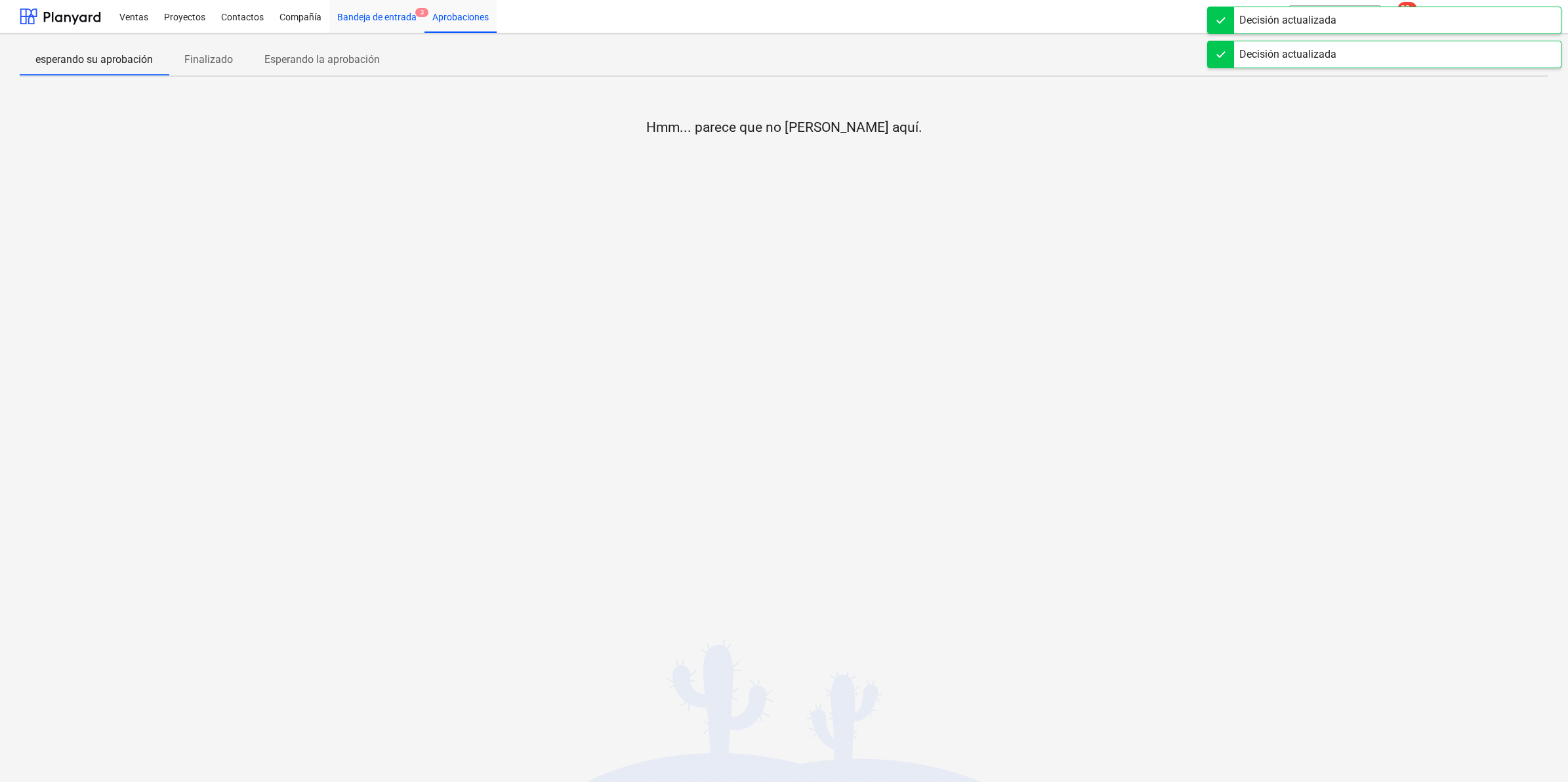
click at [385, 18] on div "Bandeja de entrada 3" at bounding box center [377, 16] width 95 height 34
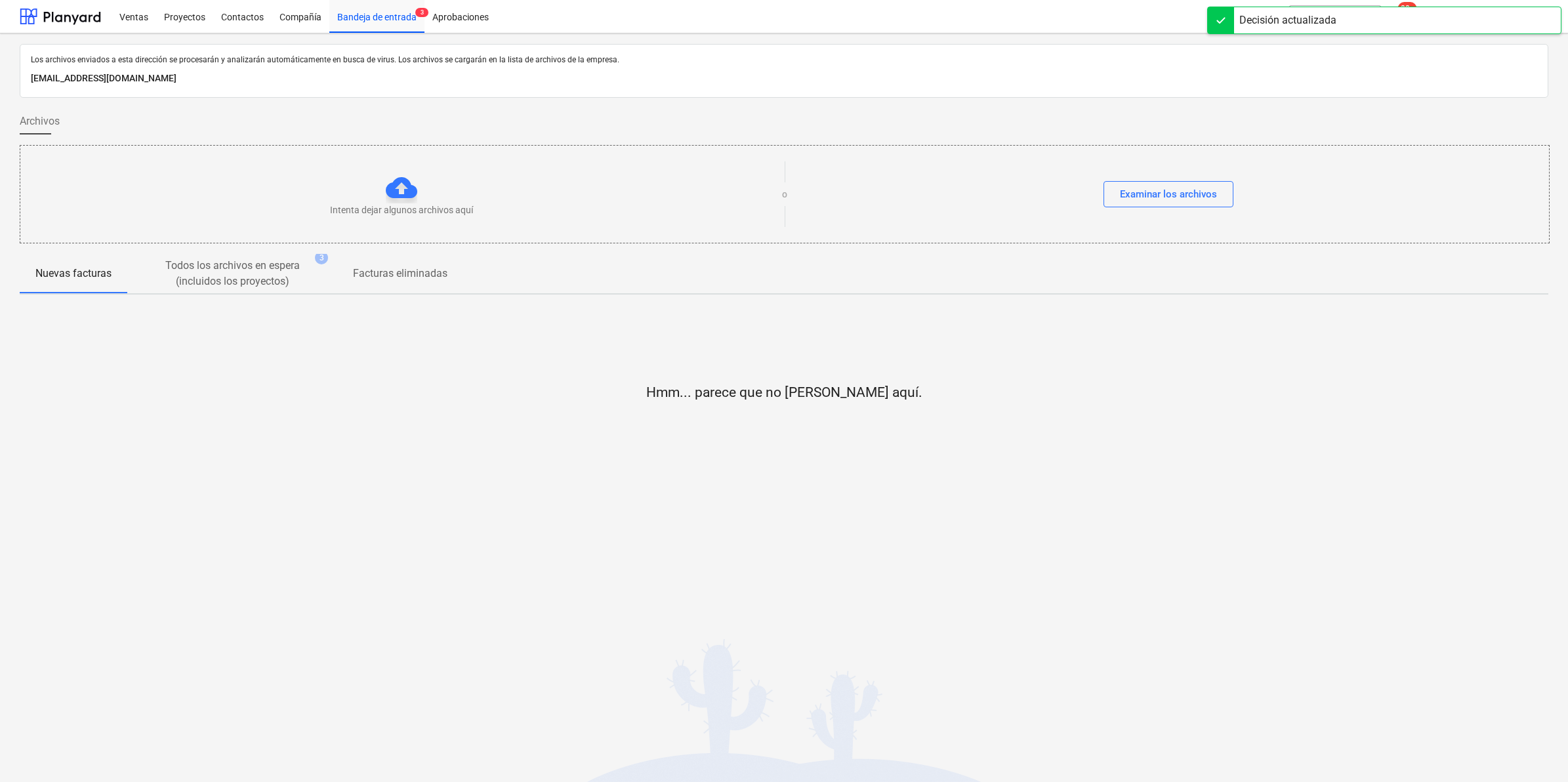
click at [1042, 486] on div "Los archivos enviados a esta dirección se procesarán y analizarán automáticamen…" at bounding box center [784, 408] width 1568 height 748
